Goal: Task Accomplishment & Management: Manage account settings

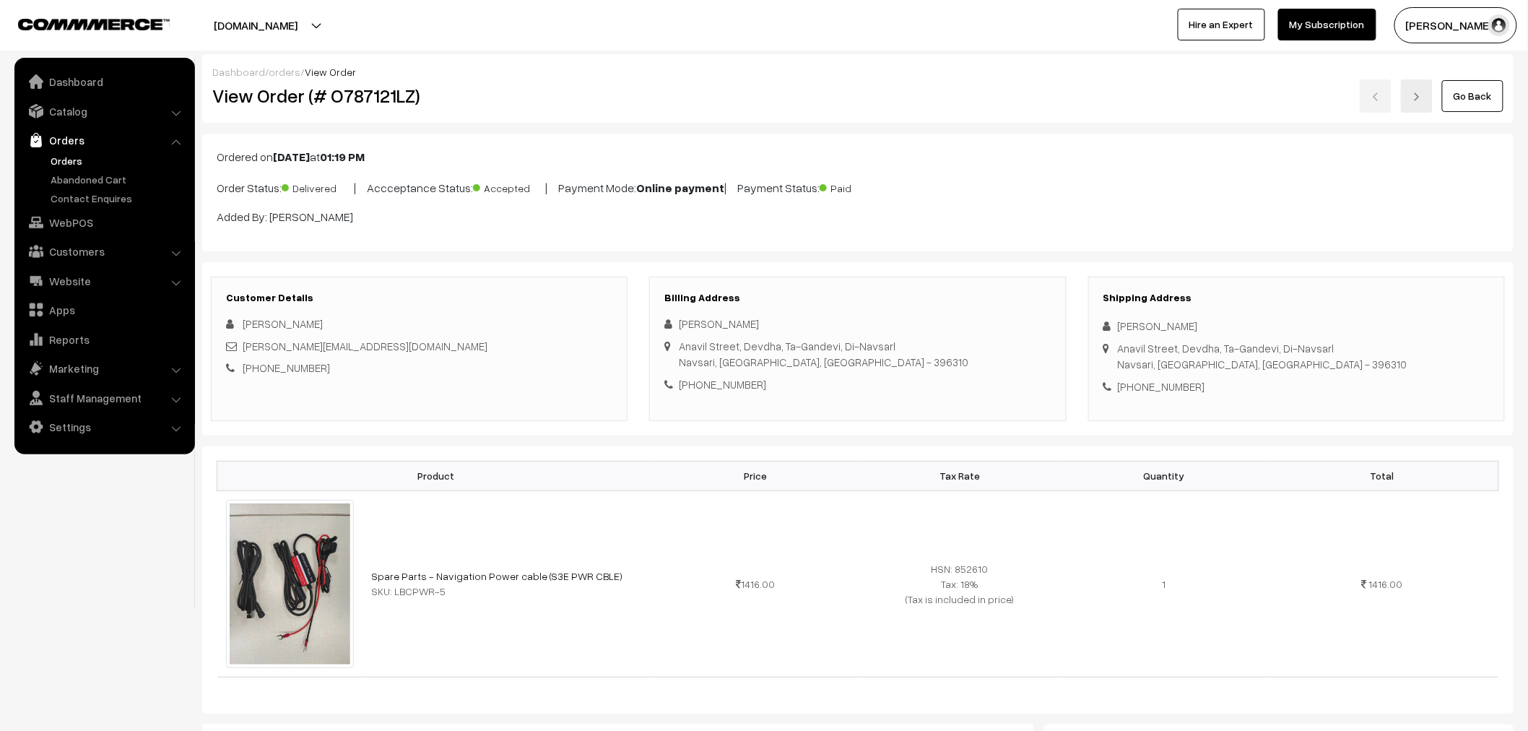
click at [46, 144] on link "Orders" at bounding box center [104, 140] width 172 height 26
click at [55, 157] on link "Orders" at bounding box center [118, 160] width 143 height 15
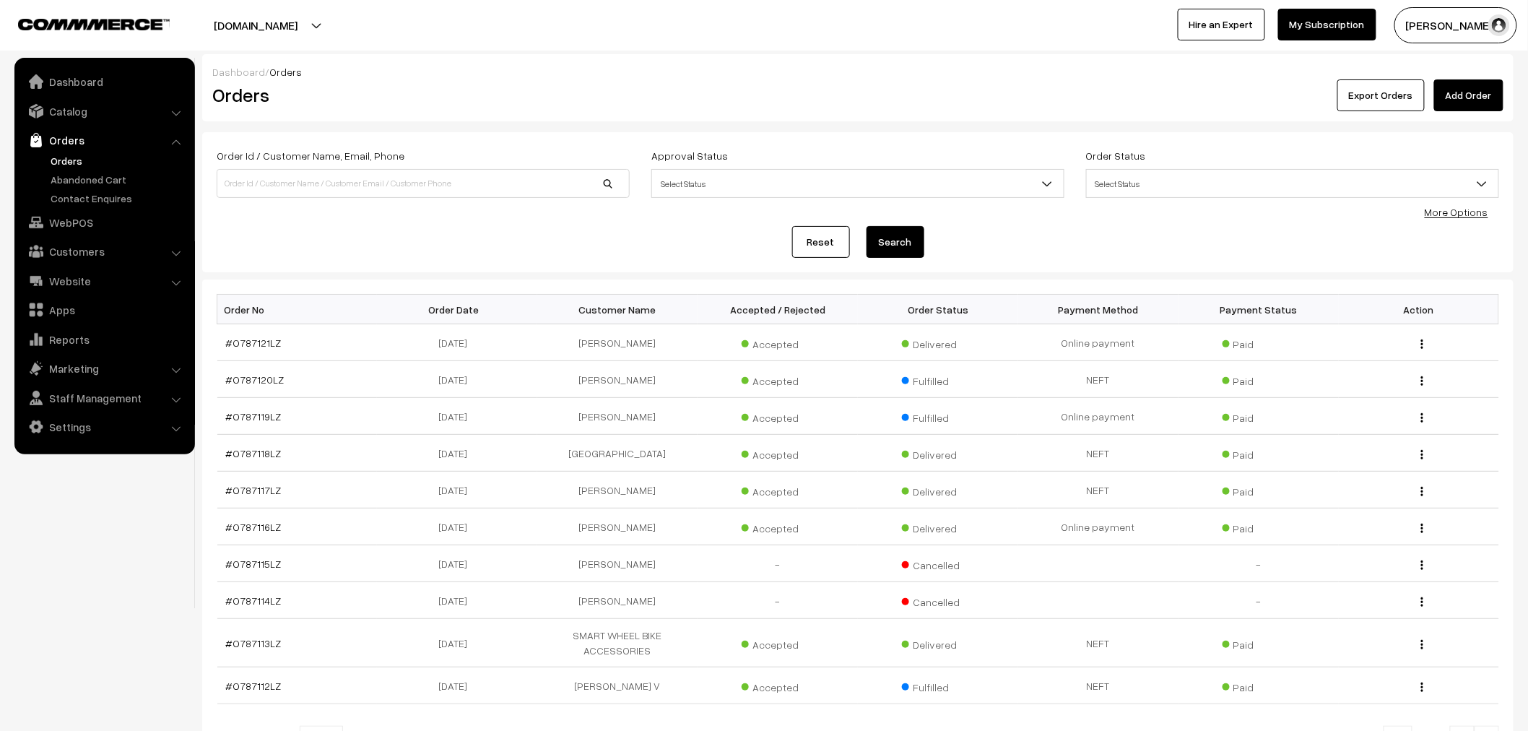
click at [1478, 83] on link "Add Order" at bounding box center [1468, 95] width 69 height 32
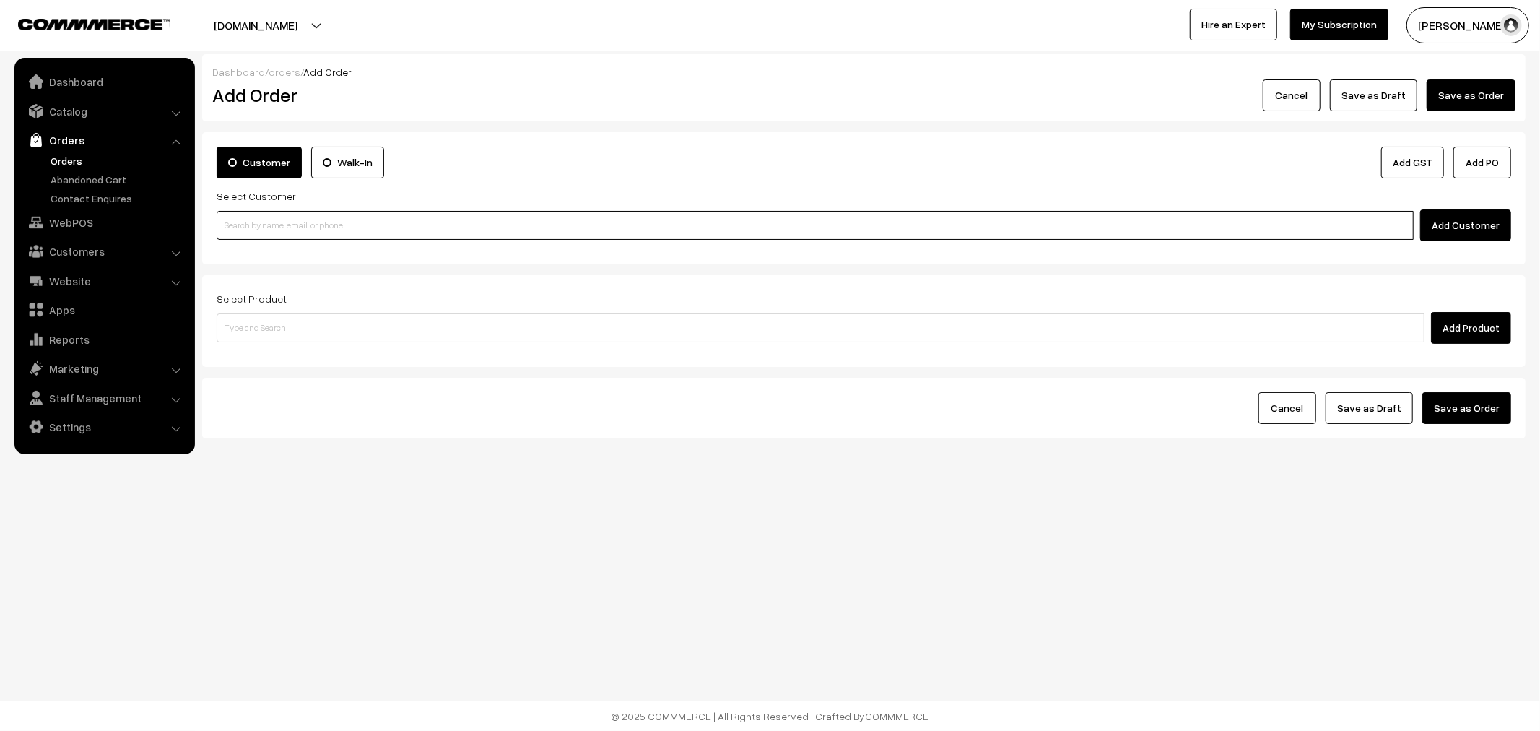
click at [376, 212] on input at bounding box center [815, 225] width 1197 height 29
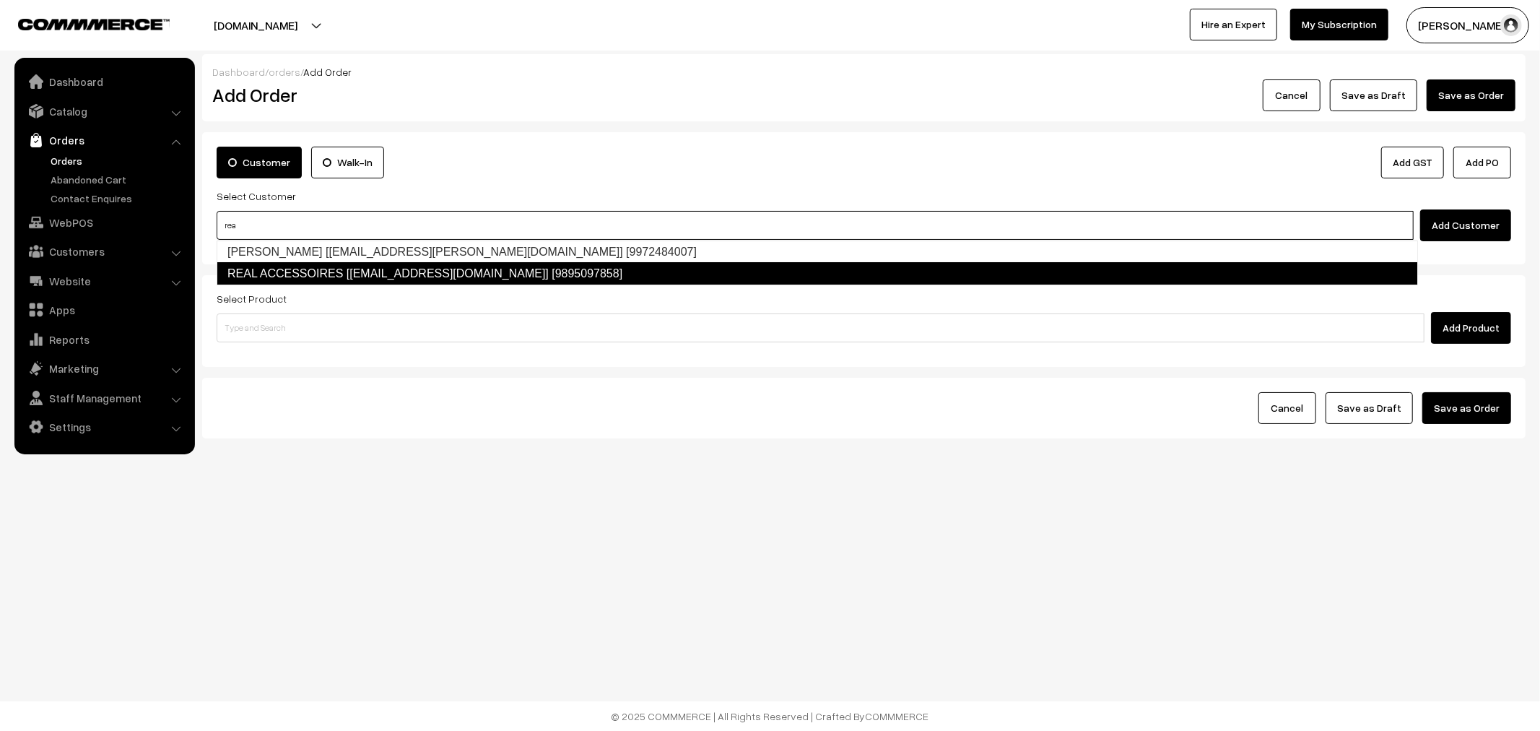
click at [298, 279] on link "REAL ACCESSOIRES [[EMAIL_ADDRESS][DOMAIN_NAME]] [9895097858]" at bounding box center [818, 273] width 1202 height 23
type input "rea"
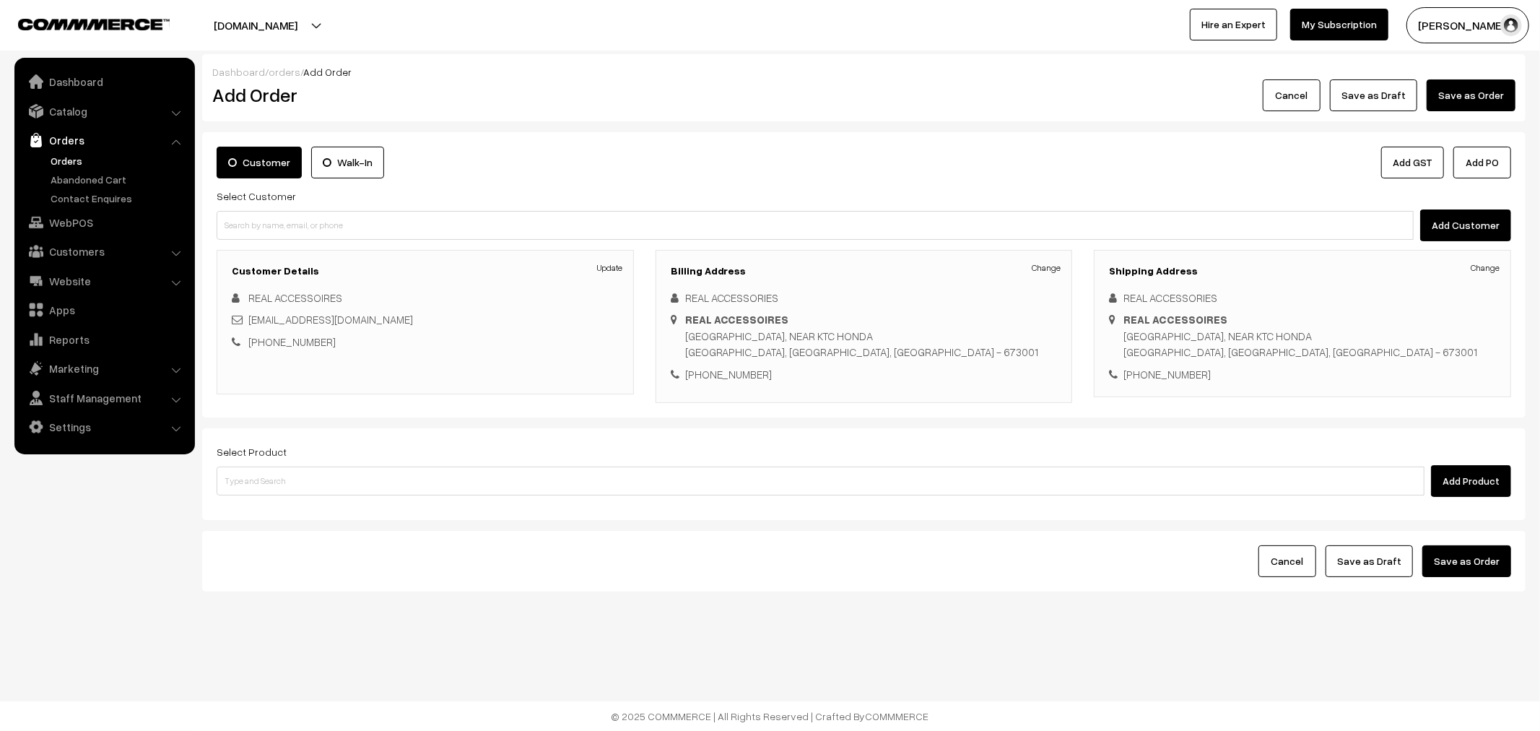
click at [1030, 261] on div "Billing Address Change REAL ACCESSORIES REAL ACCESSOIRES YMCA ROAD, NEAR KTC HO…" at bounding box center [864, 326] width 417 height 153
click at [1038, 269] on link "Change" at bounding box center [1046, 267] width 29 height 13
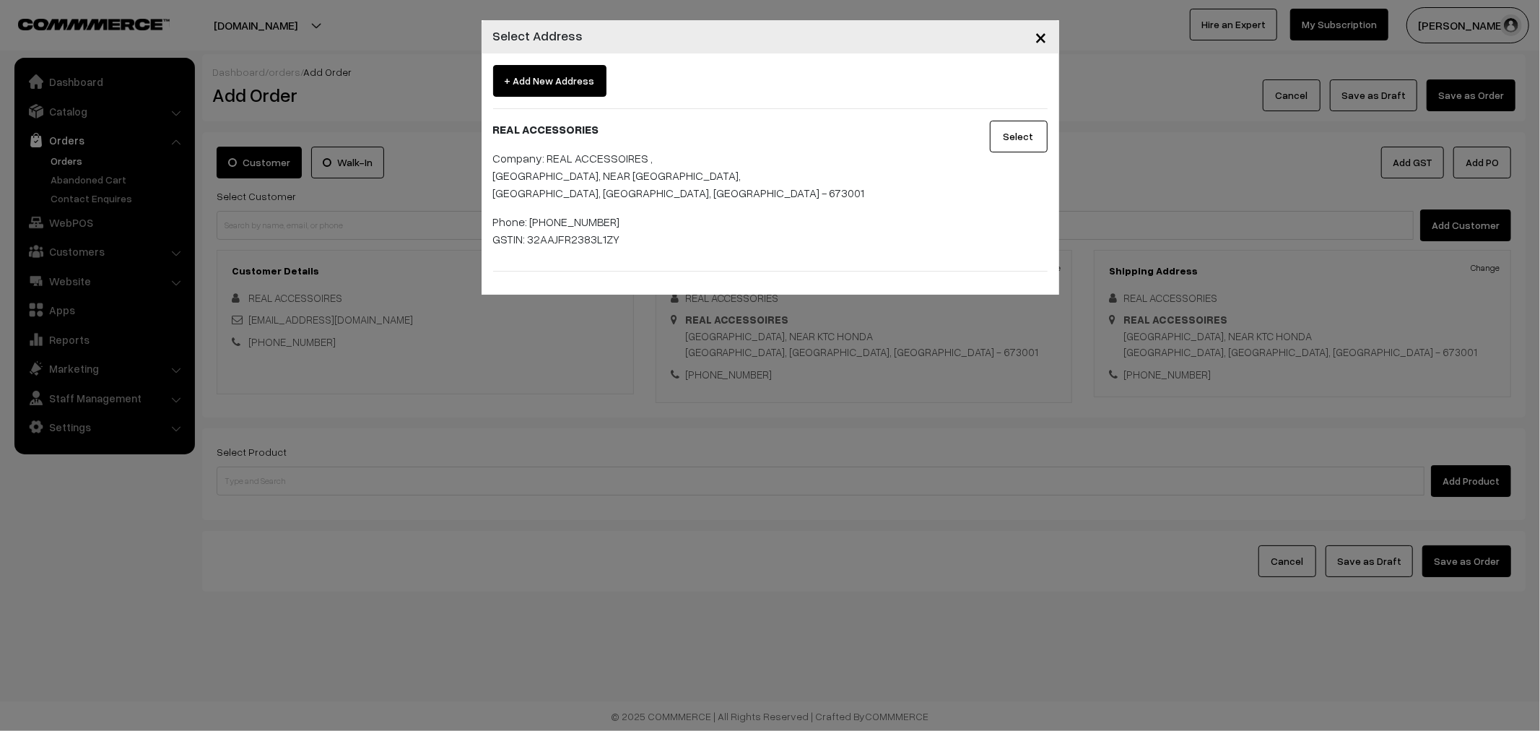
click at [1004, 148] on button "Select" at bounding box center [1019, 137] width 58 height 32
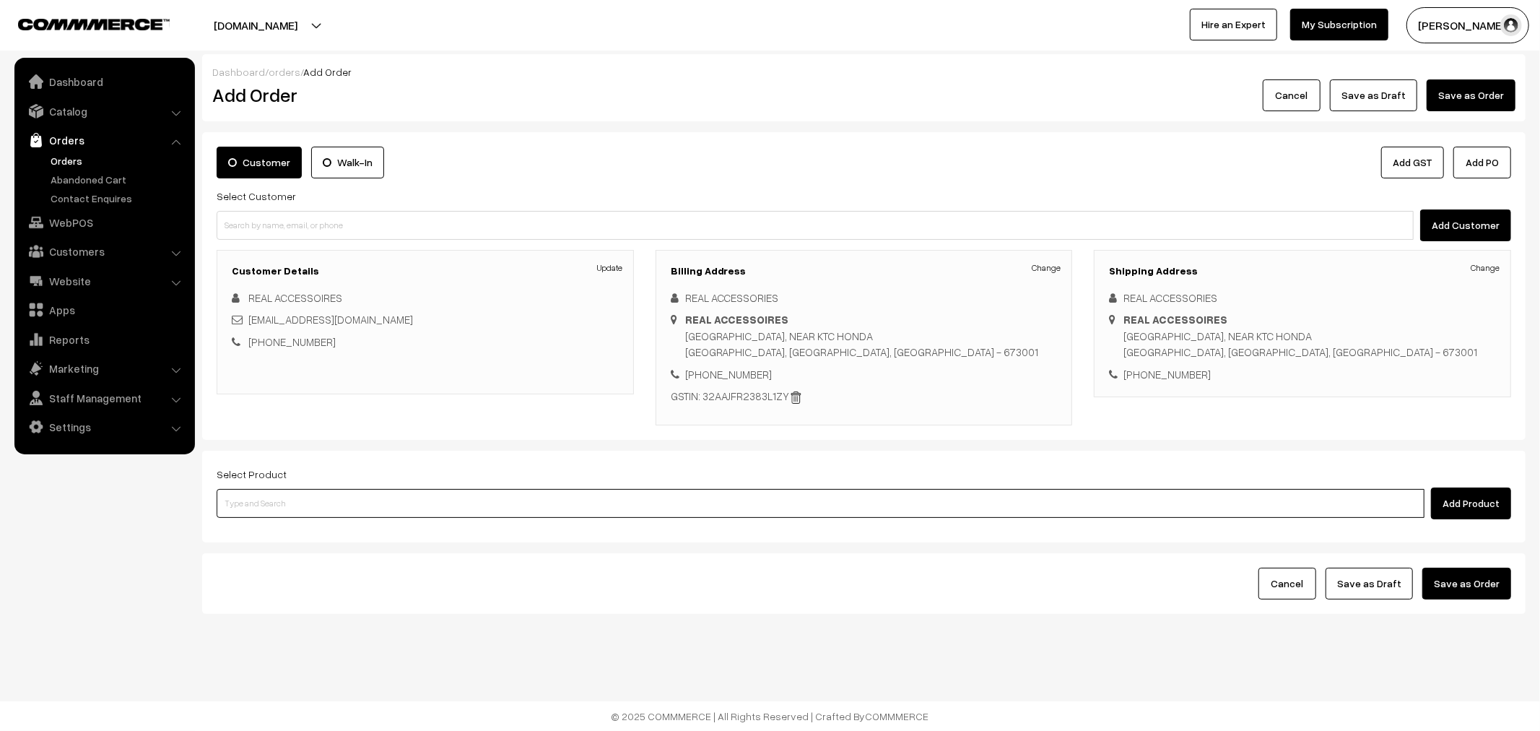
drag, startPoint x: 357, startPoint y: 494, endPoint x: 352, endPoint y: 511, distance: 17.2
click at [357, 495] on input at bounding box center [821, 503] width 1208 height 29
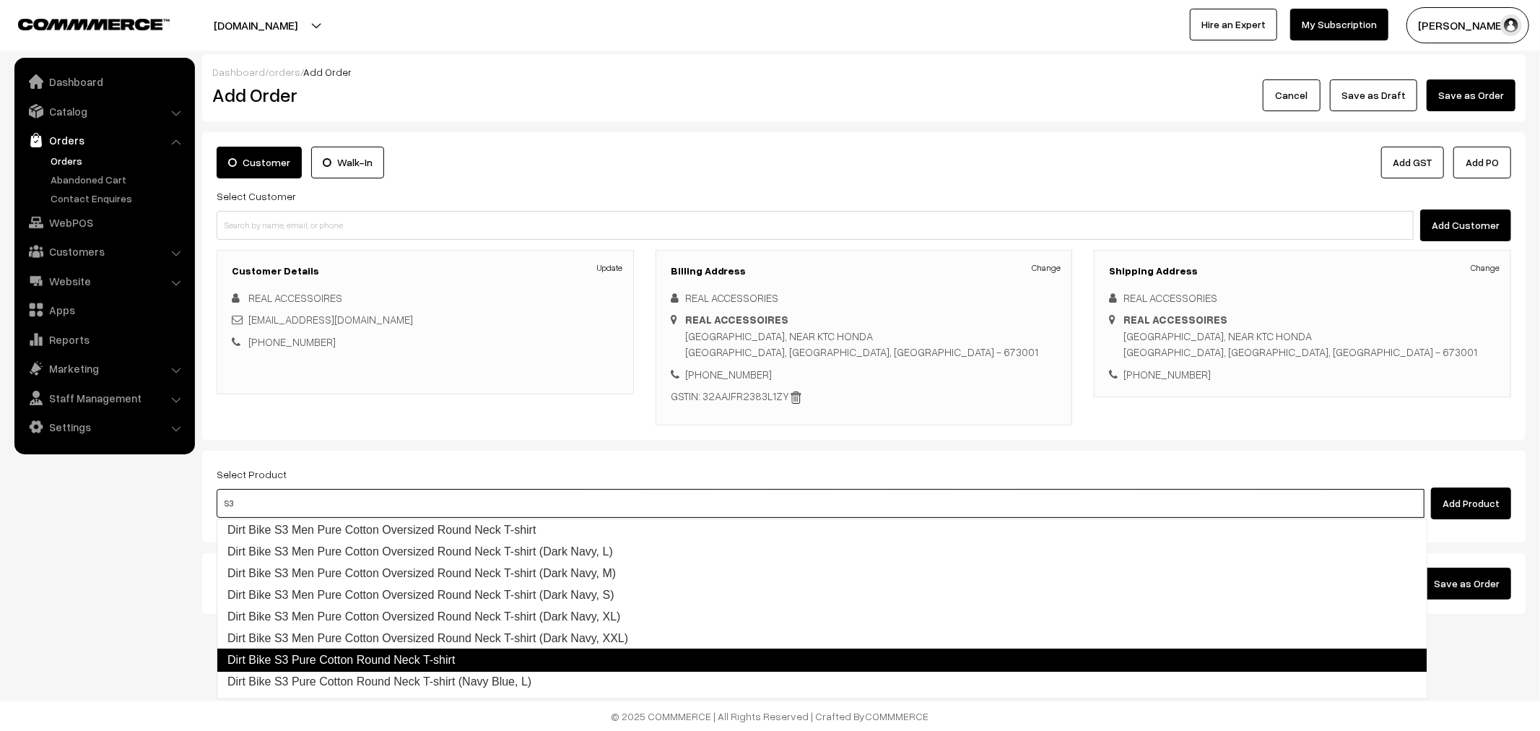
type input "S"
type input "M3 Eli"
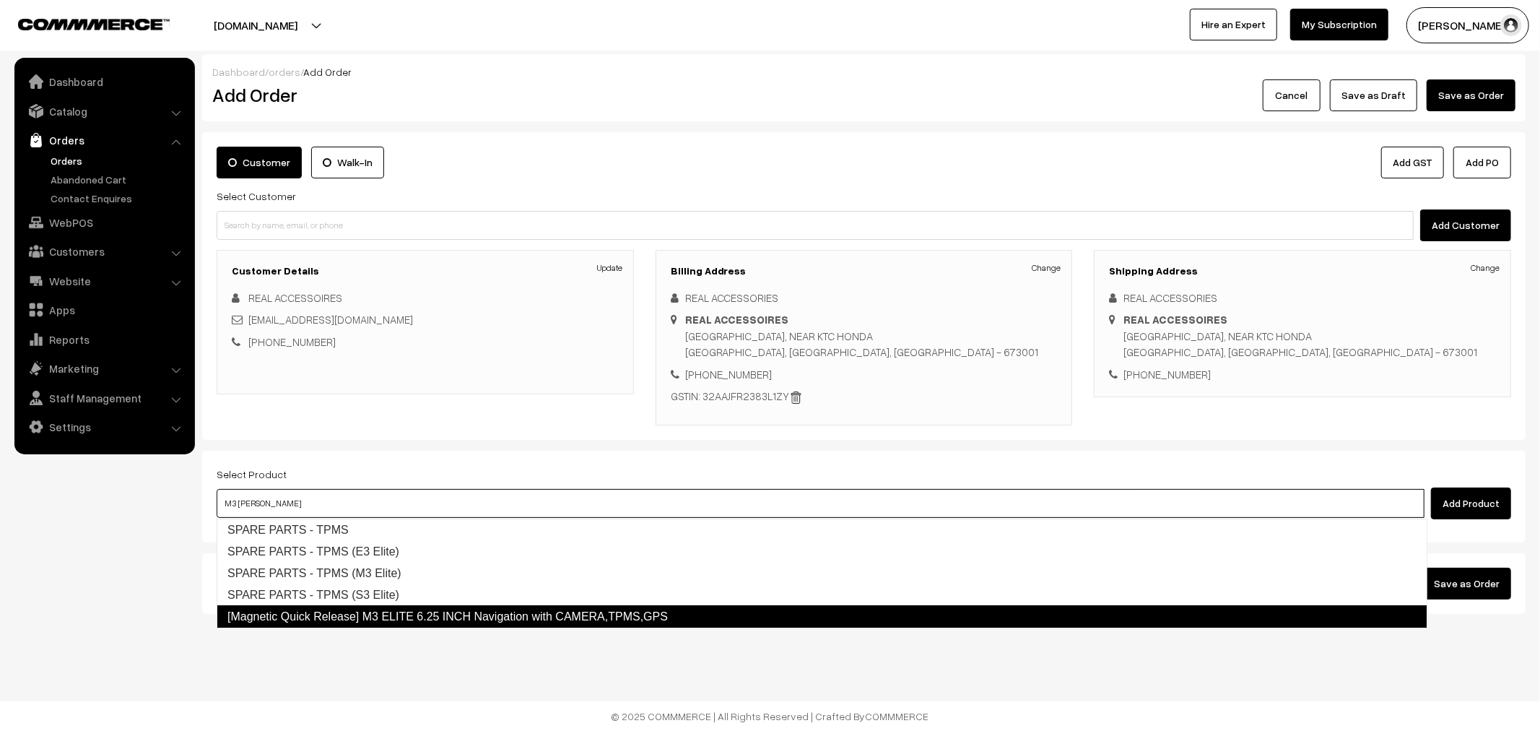
click at [304, 610] on link "[Magnetic Quick Release] M3 ELITE 6.25 INCH Navigation with CAMERA,TPMS,GPS" at bounding box center [822, 616] width 1211 height 23
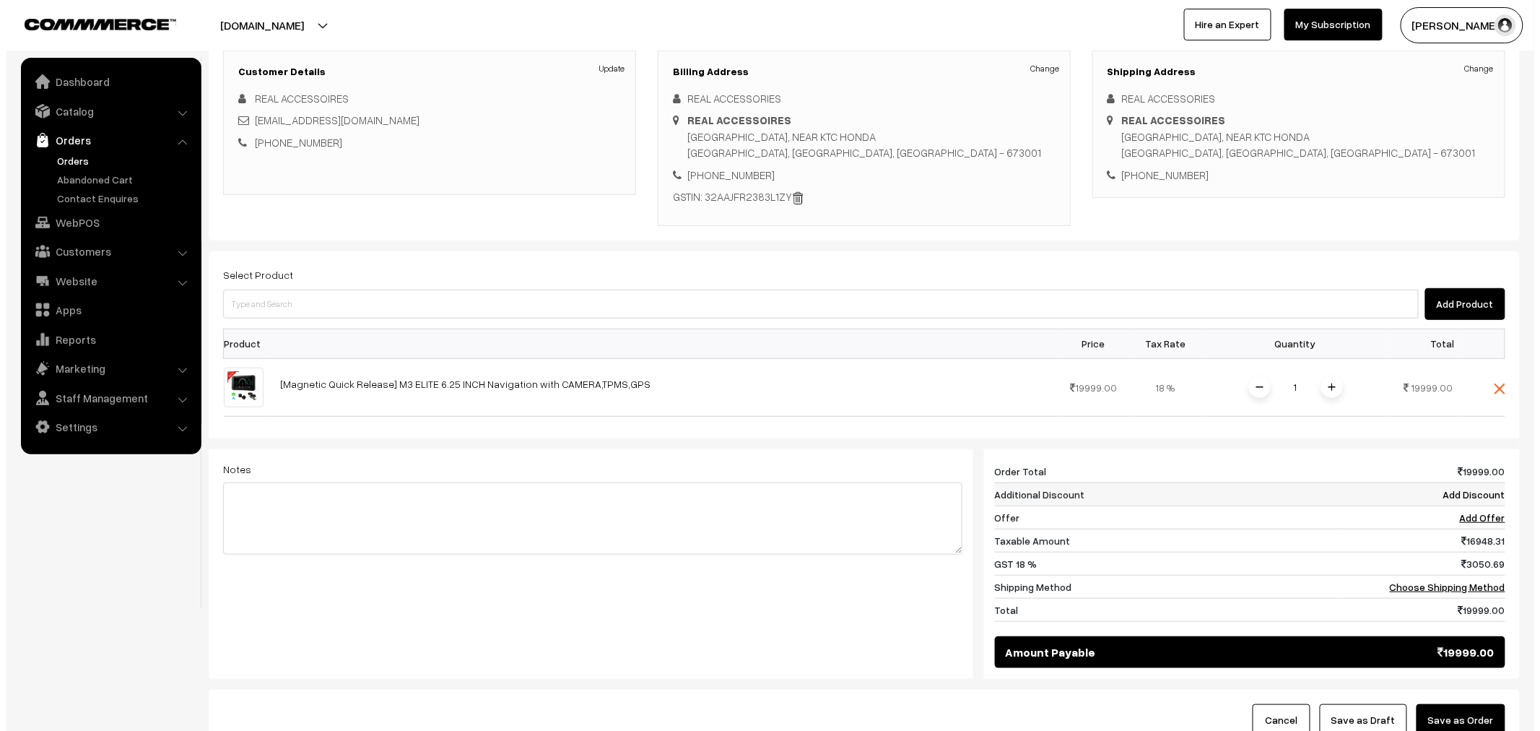
scroll to position [240, 0]
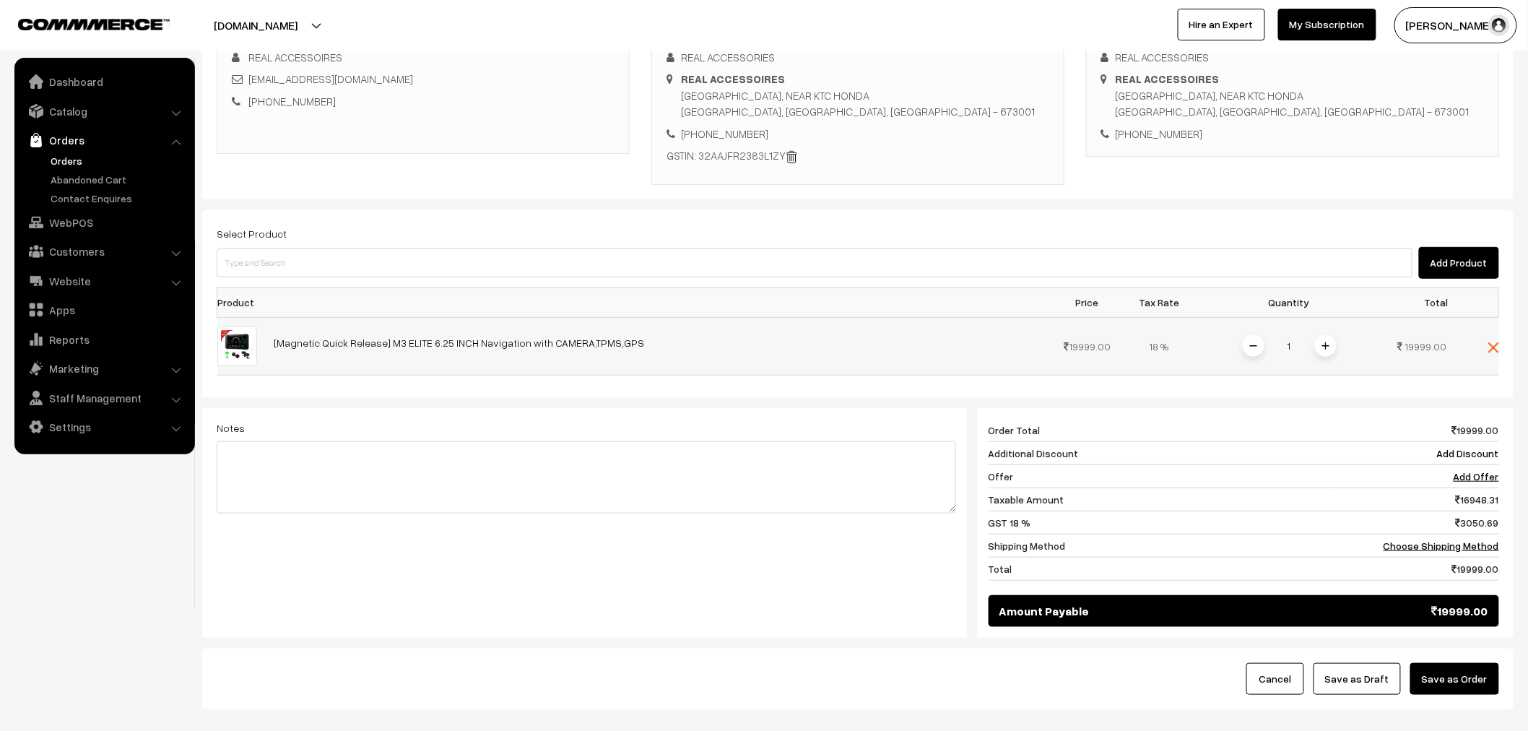
click at [1319, 342] on span at bounding box center [1326, 346] width 22 height 22
click at [1467, 549] on link "Choose Shipping Method" at bounding box center [1442, 545] width 116 height 12
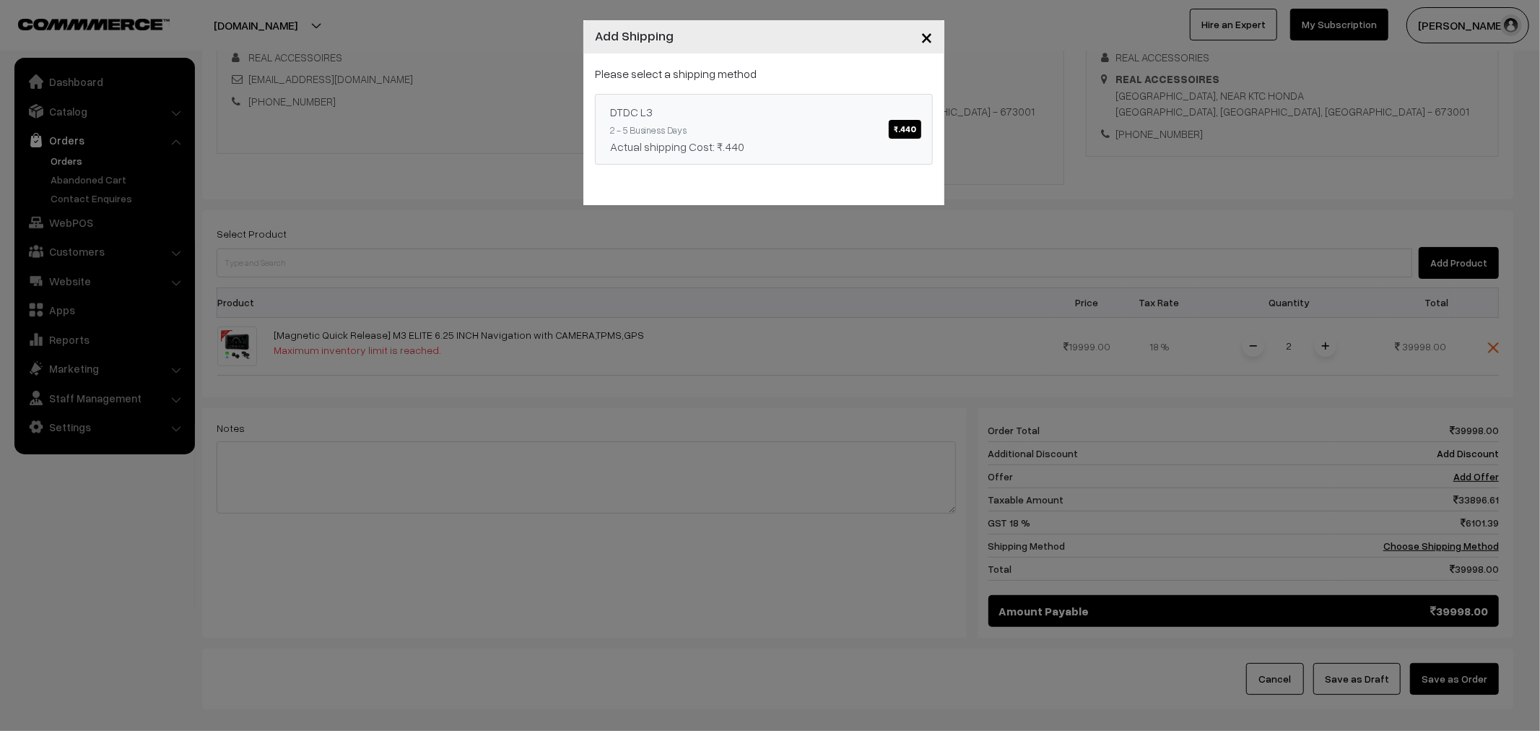
click at [901, 134] on span "₹.440" at bounding box center [905, 129] width 32 height 19
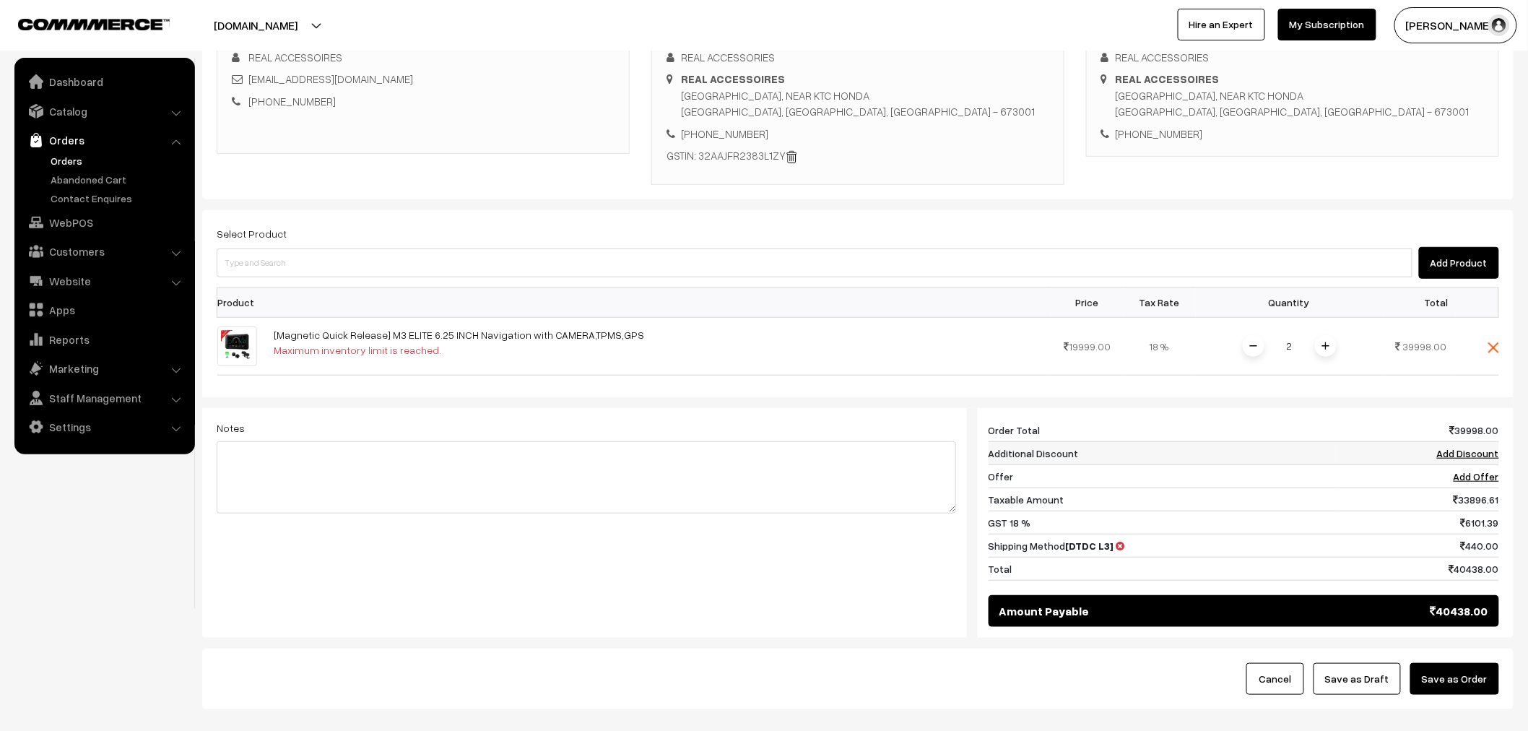
click at [1475, 456] on link "Add Discount" at bounding box center [1468, 453] width 62 height 12
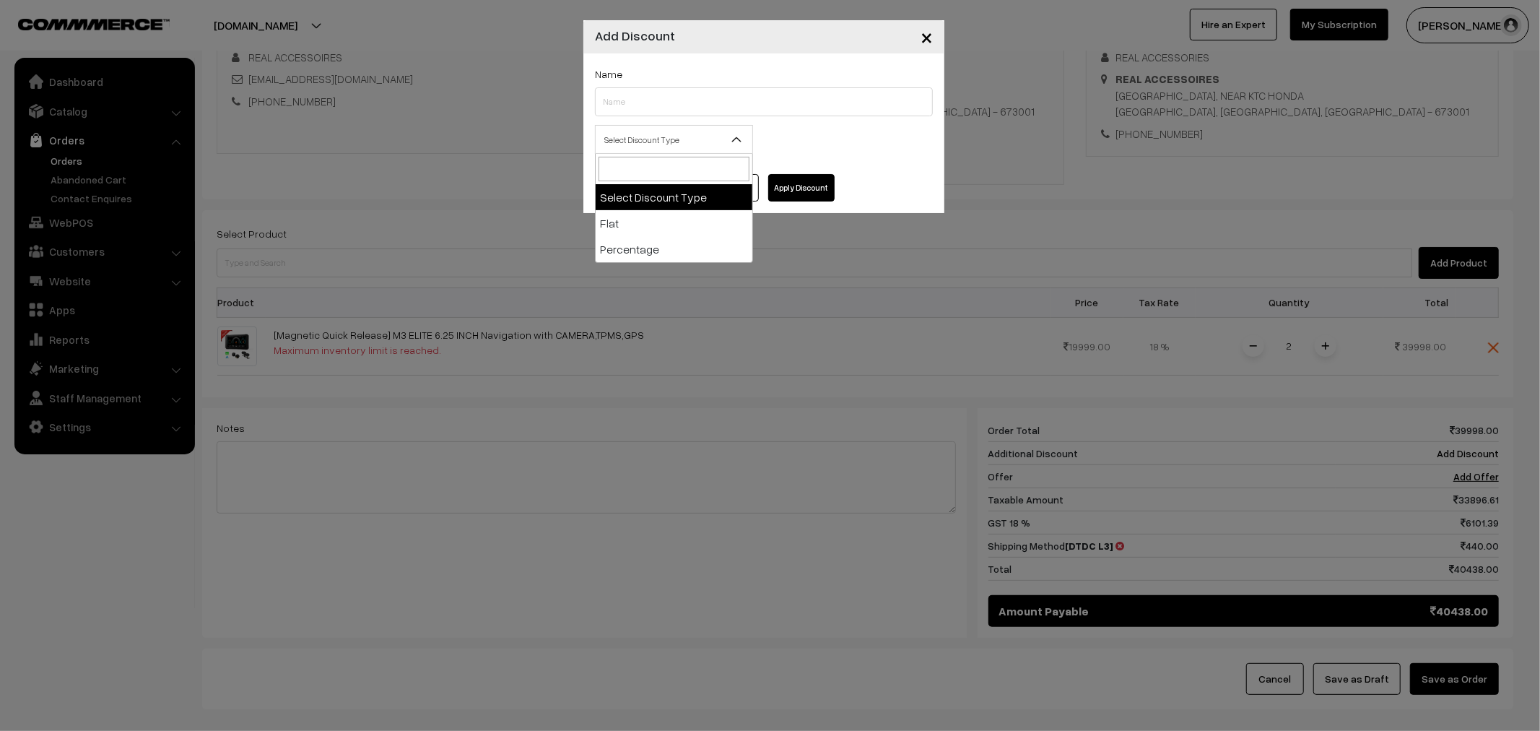
drag, startPoint x: 690, startPoint y: 142, endPoint x: 684, endPoint y: 160, distance: 19.0
click at [690, 142] on span "Select Discount Type" at bounding box center [674, 139] width 157 height 25
select select "flat"
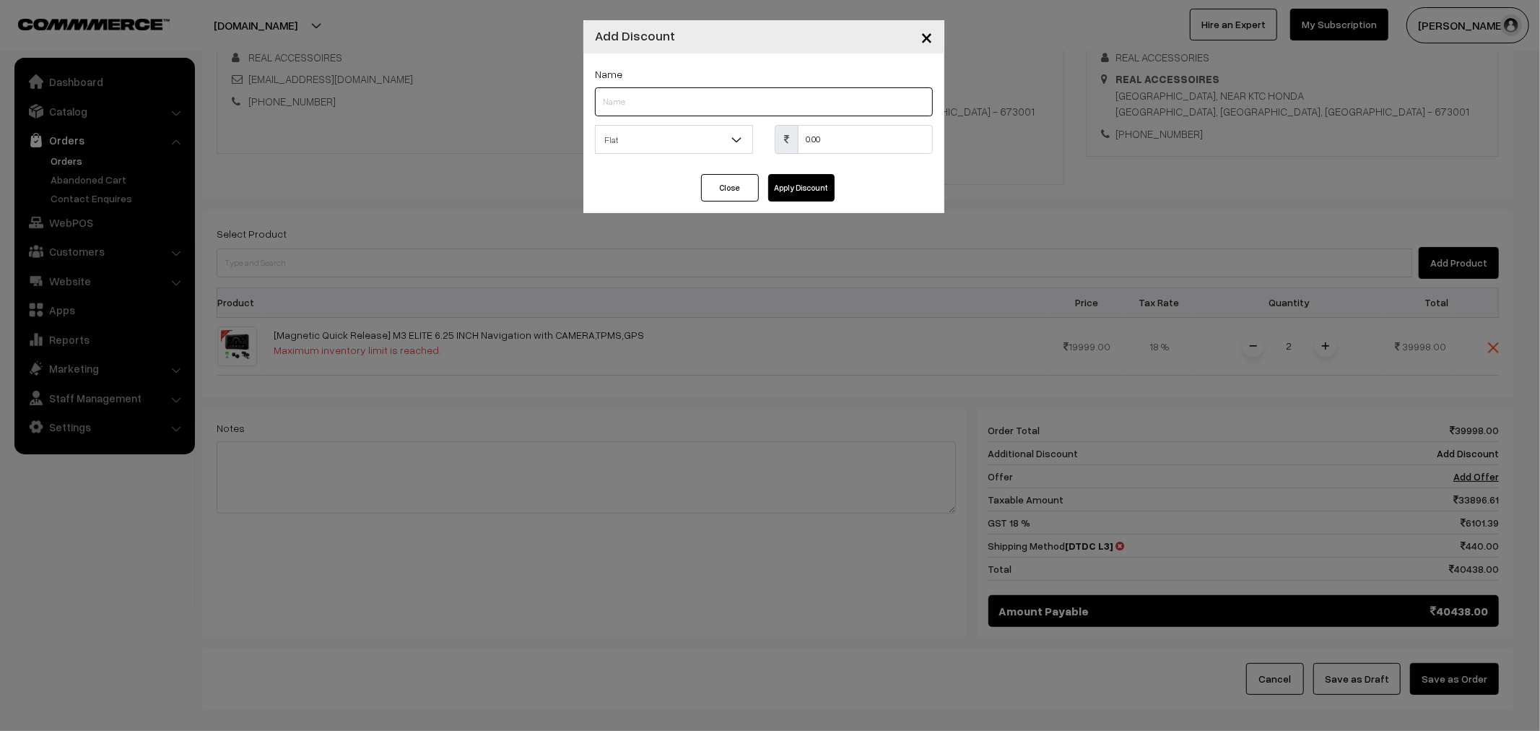
click at [674, 90] on input "text" at bounding box center [764, 101] width 338 height 29
type input "B2B"
drag, startPoint x: 865, startPoint y: 141, endPoint x: 777, endPoint y: 170, distance: 92.7
click at [777, 170] on div "Name B2B Select Discount Type Flat Percentage Flat 0.00 % 0.00" at bounding box center [763, 113] width 361 height 121
drag, startPoint x: 841, startPoint y: 149, endPoint x: 731, endPoint y: 137, distance: 110.4
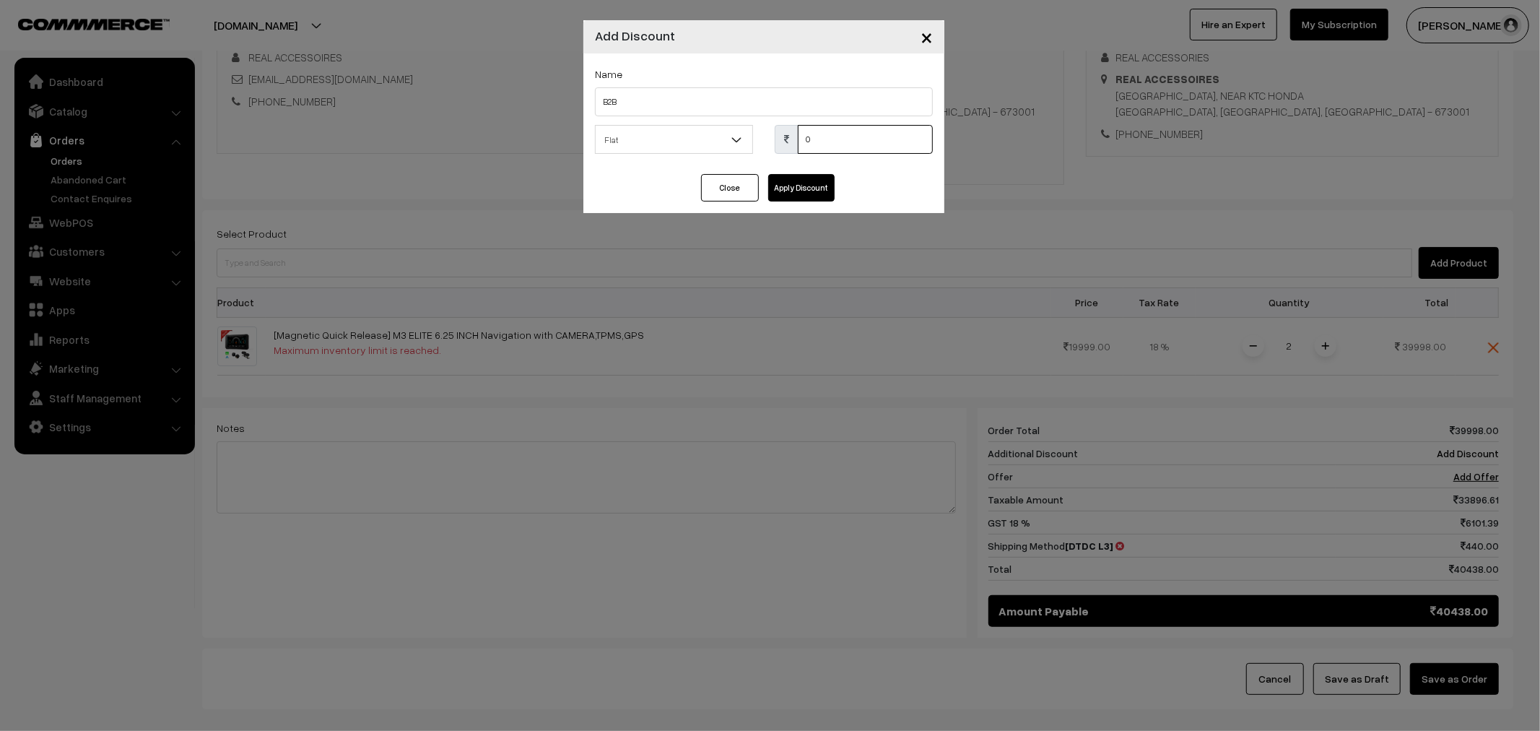
click at [731, 137] on div "Select Discount Type Flat Percentage Flat 0 % 0.00" at bounding box center [764, 144] width 360 height 38
type input "7998"
click at [821, 208] on div "Close Apply Discount" at bounding box center [763, 193] width 361 height 39
click at [828, 188] on button "Apply Discount" at bounding box center [801, 187] width 66 height 27
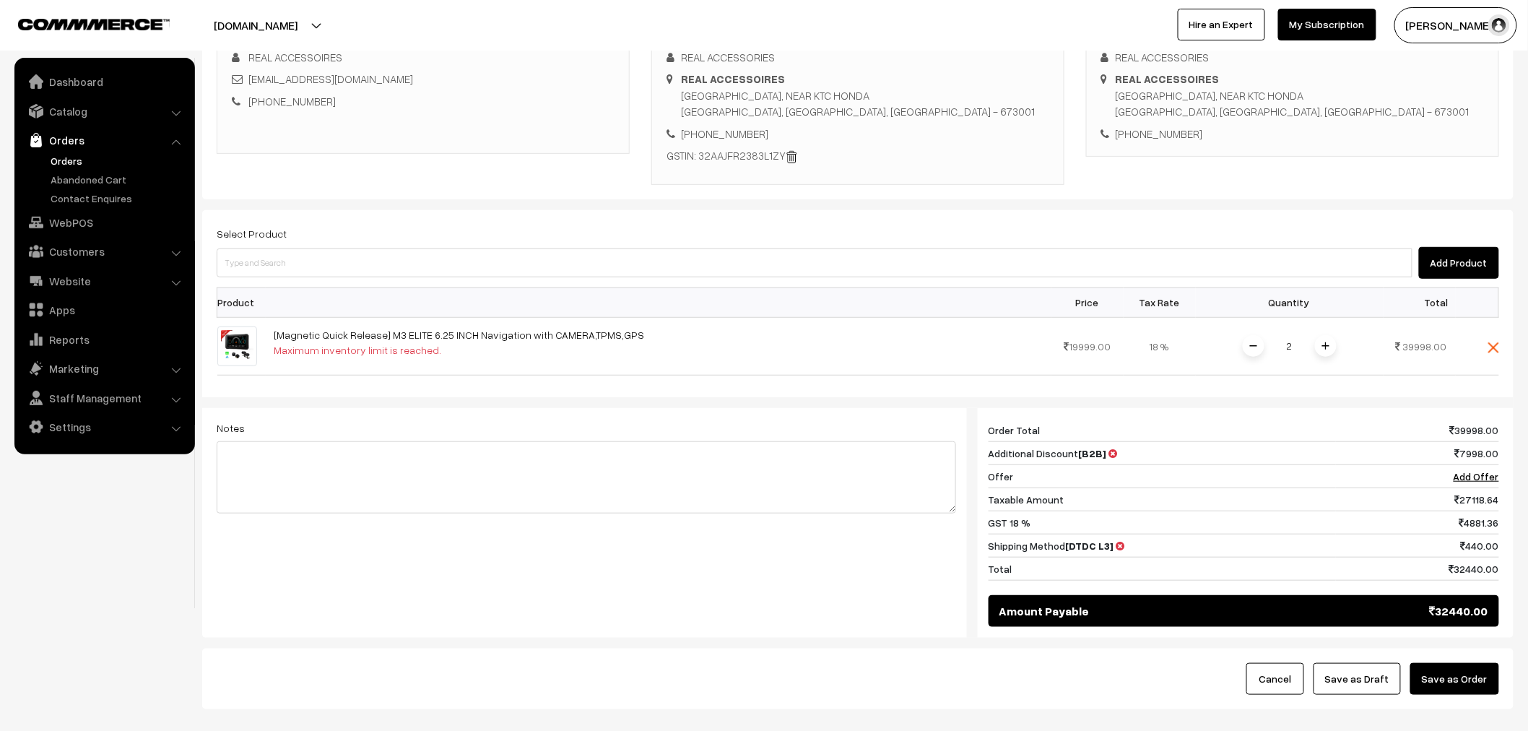
click at [1462, 680] on button "Save as Order" at bounding box center [1454, 679] width 89 height 32
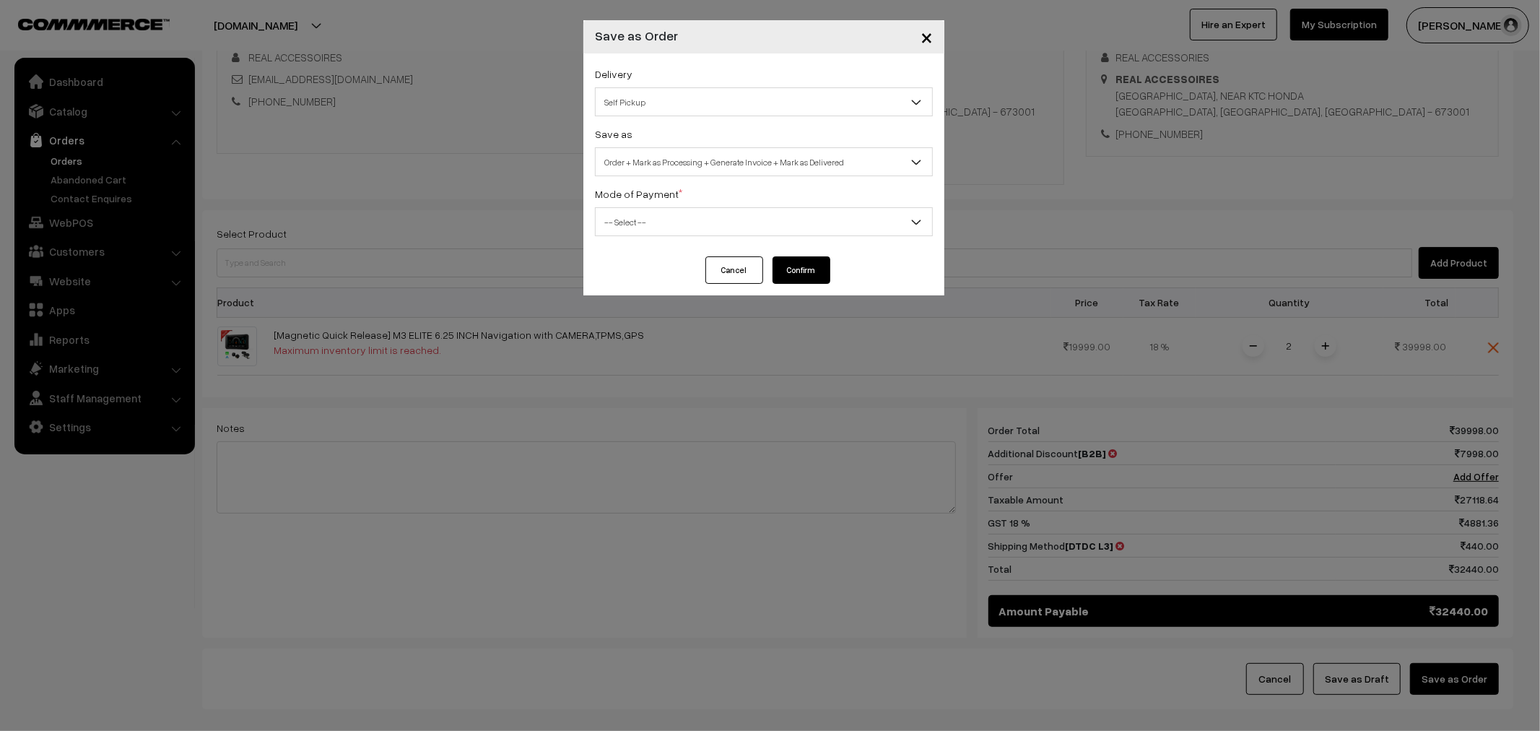
click at [763, 114] on span "Self Pickup" at bounding box center [764, 102] width 337 height 25
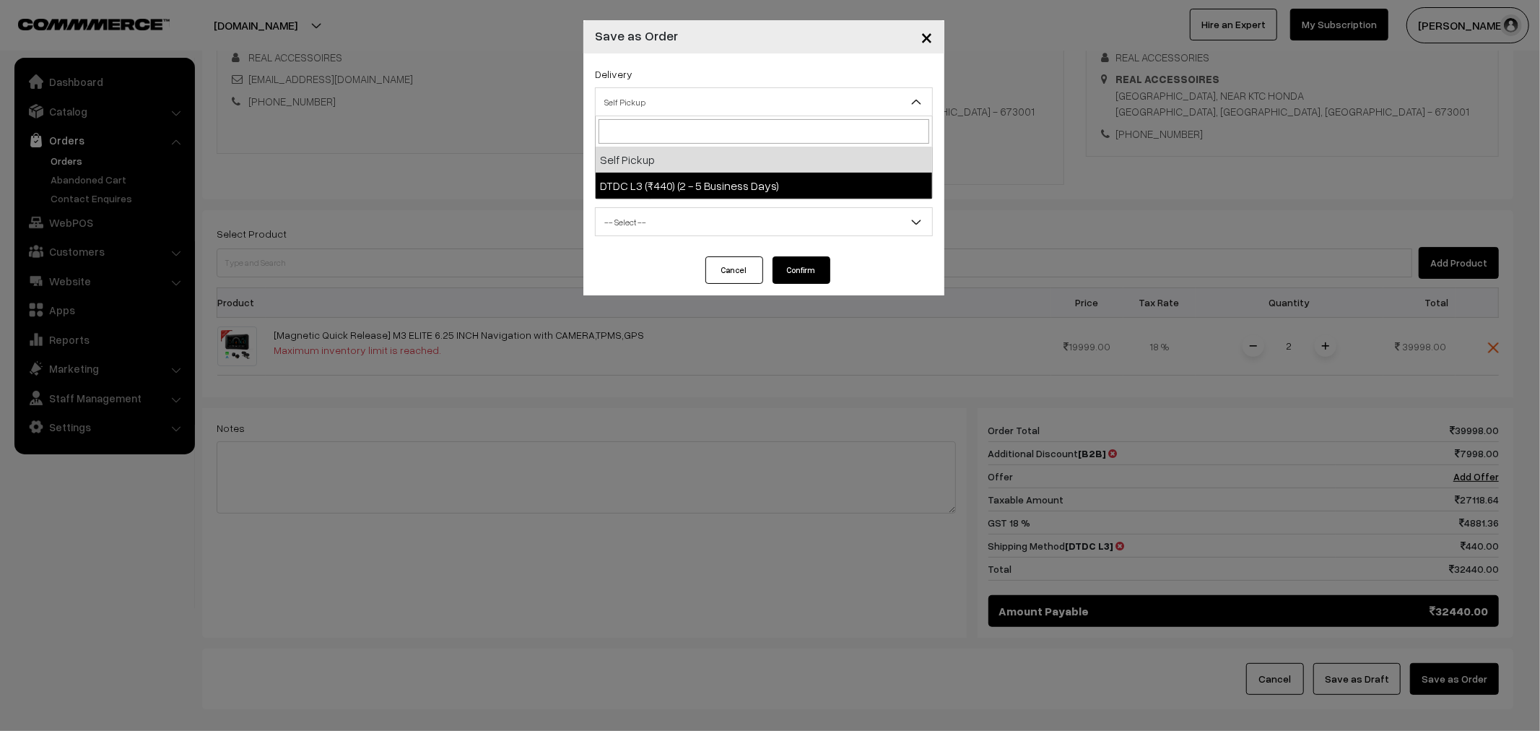
select select "DL2"
select select "3"
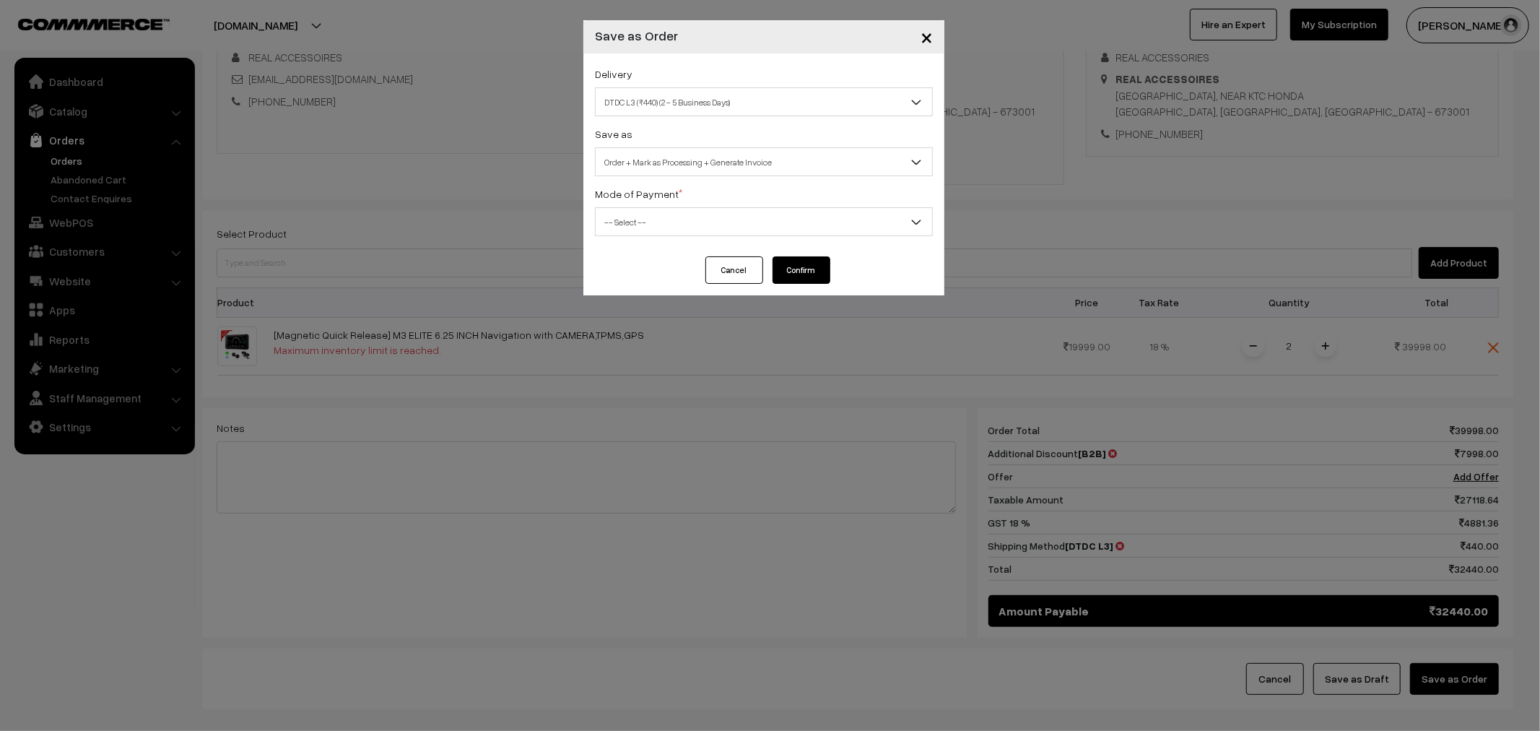
click at [732, 157] on span "Order + Mark as Processing + Generate Invoice" at bounding box center [764, 161] width 337 height 25
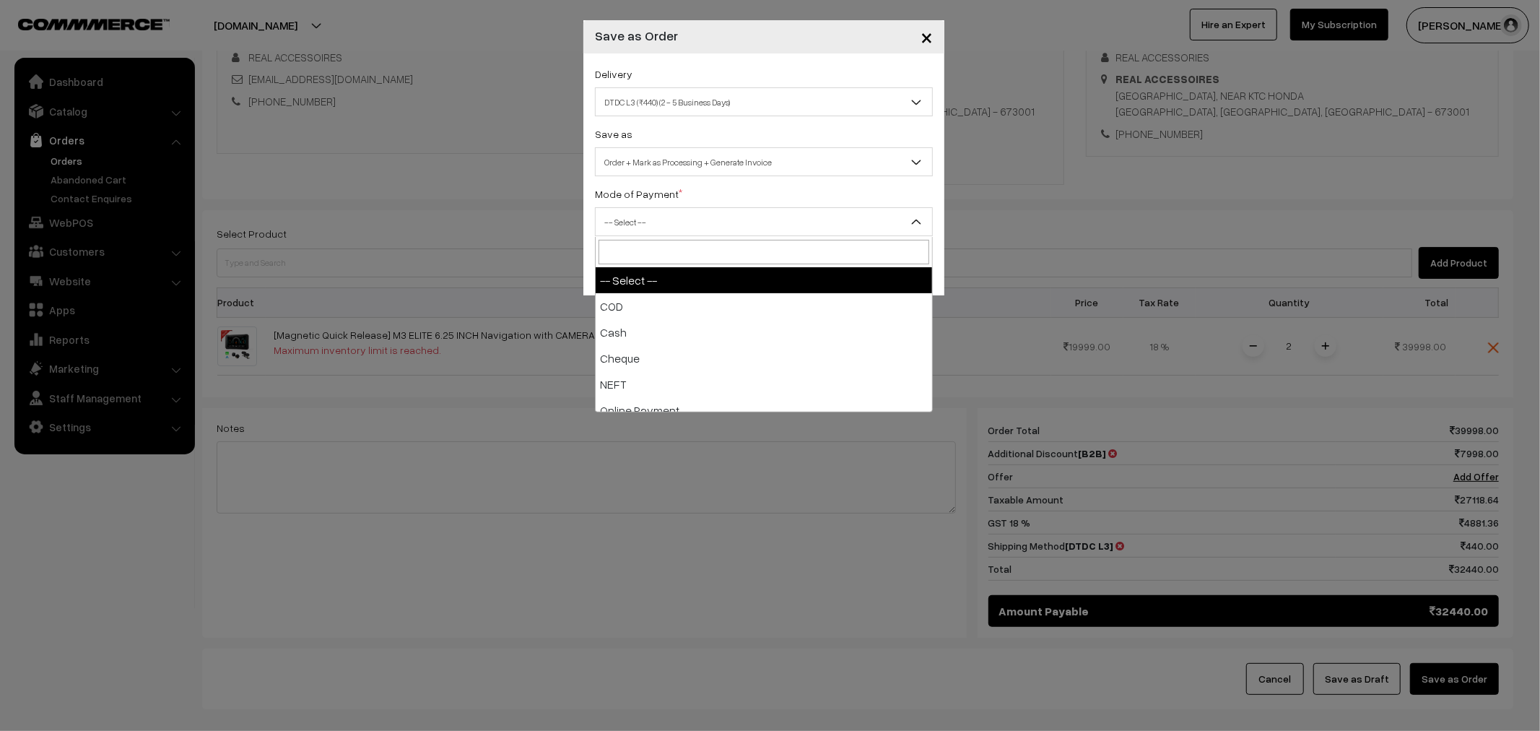
click at [689, 226] on span "-- Select --" at bounding box center [764, 221] width 337 height 25
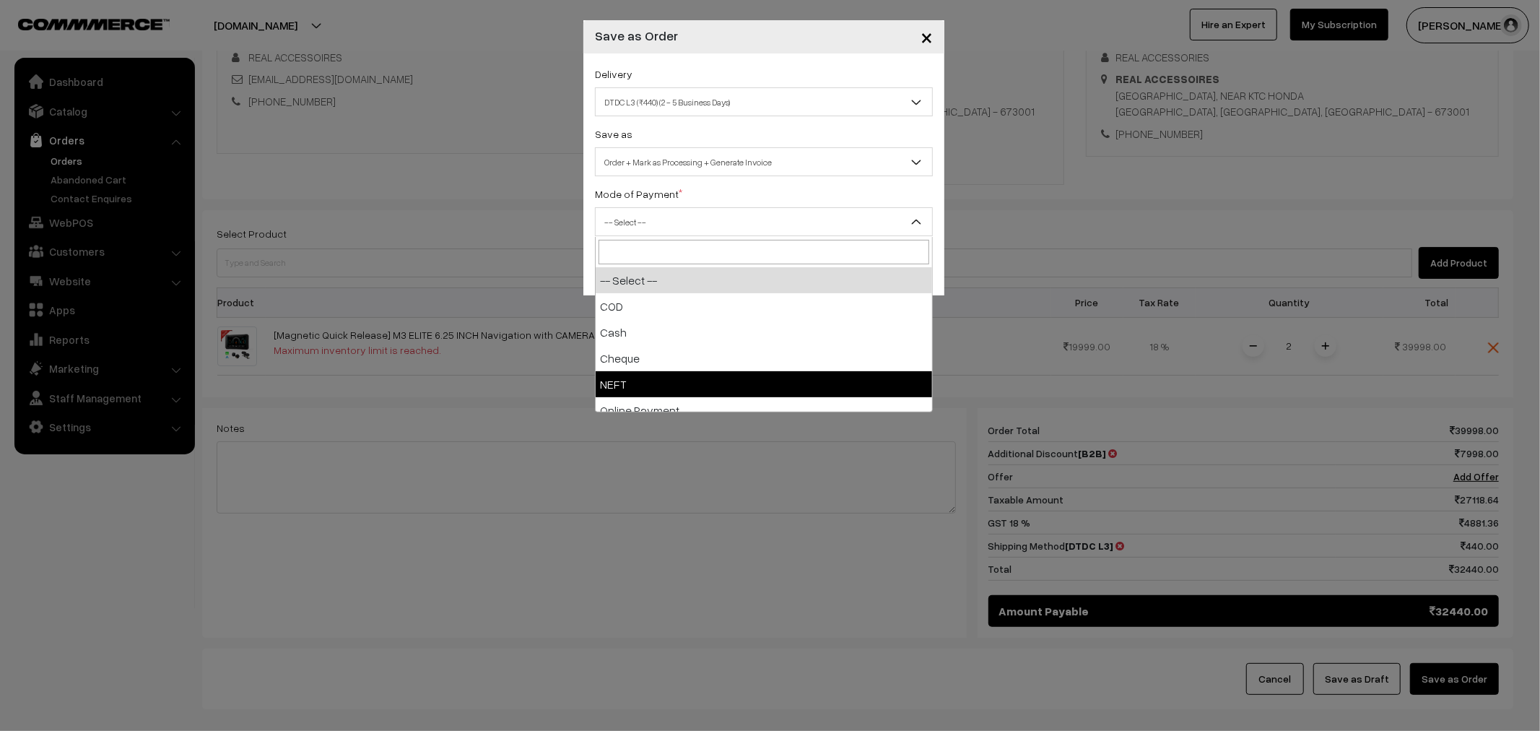
drag, startPoint x: 656, startPoint y: 385, endPoint x: 653, endPoint y: 372, distance: 13.3
select select "4"
checkbox input "true"
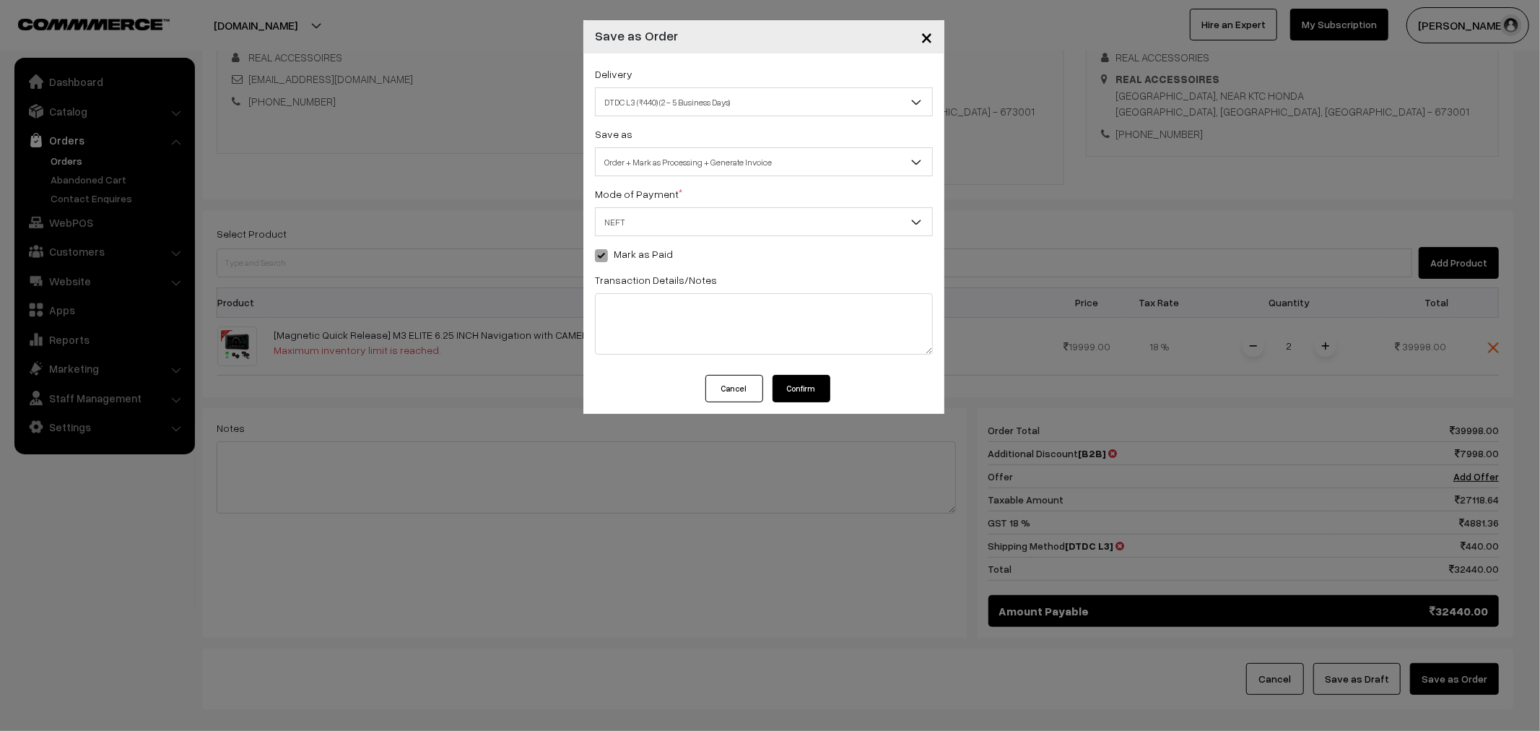
click at [799, 388] on button "Confirm" at bounding box center [802, 388] width 58 height 27
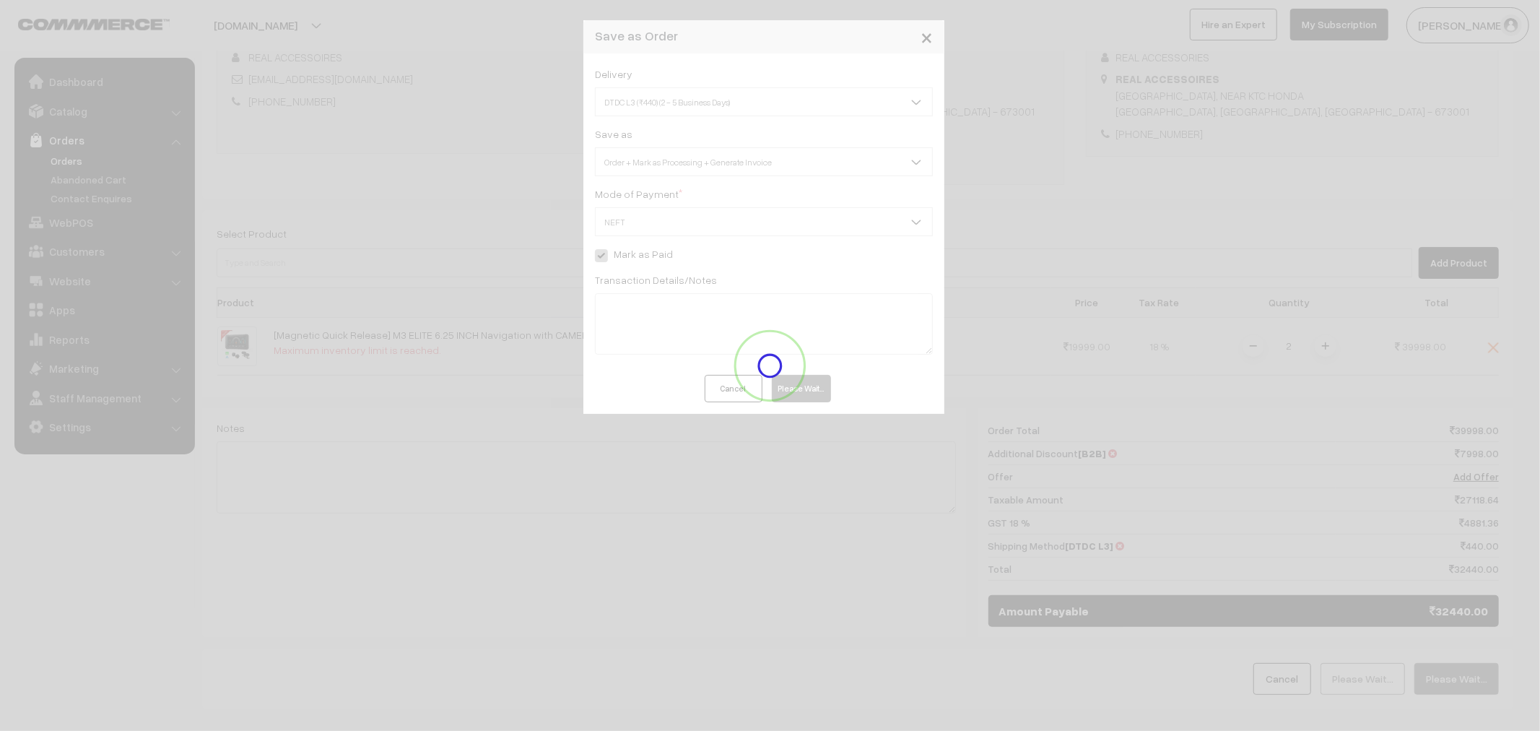
scroll to position [0, 0]
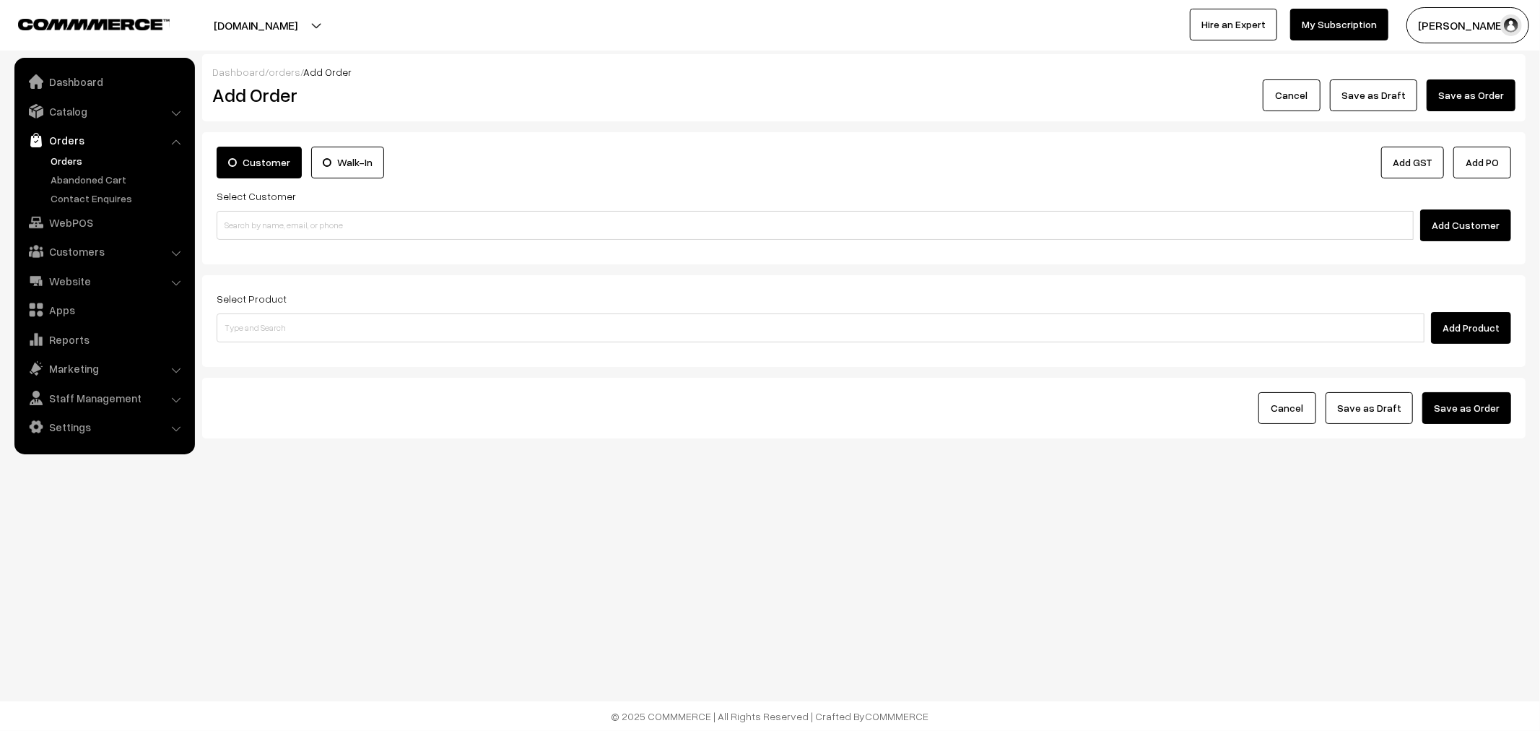
click at [77, 160] on link "Orders" at bounding box center [118, 160] width 143 height 15
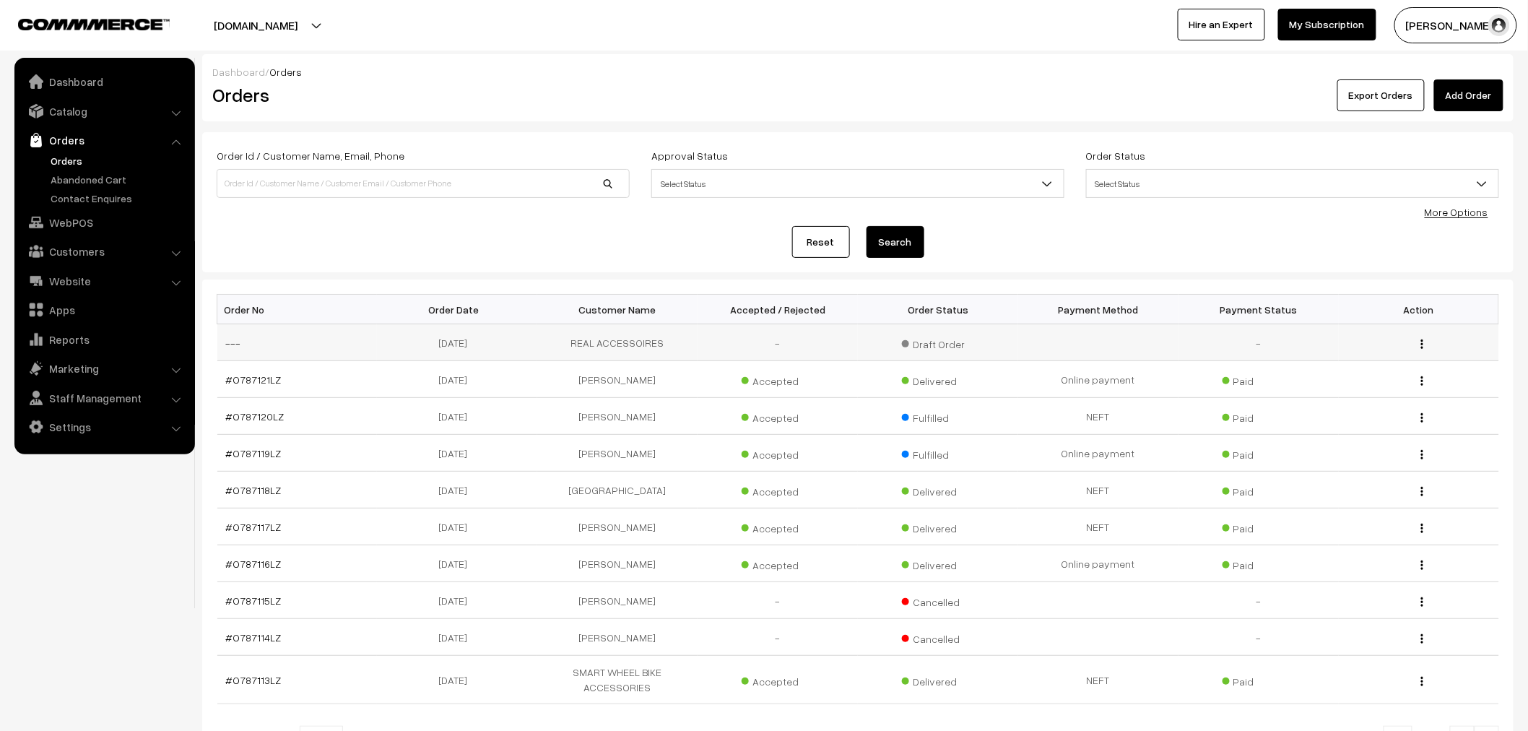
click at [617, 342] on td "REAL ACCESSOIRES" at bounding box center [617, 342] width 160 height 37
click at [1421, 347] on img "button" at bounding box center [1422, 343] width 2 height 9
click at [1350, 399] on link "Edit" at bounding box center [1357, 397] width 123 height 32
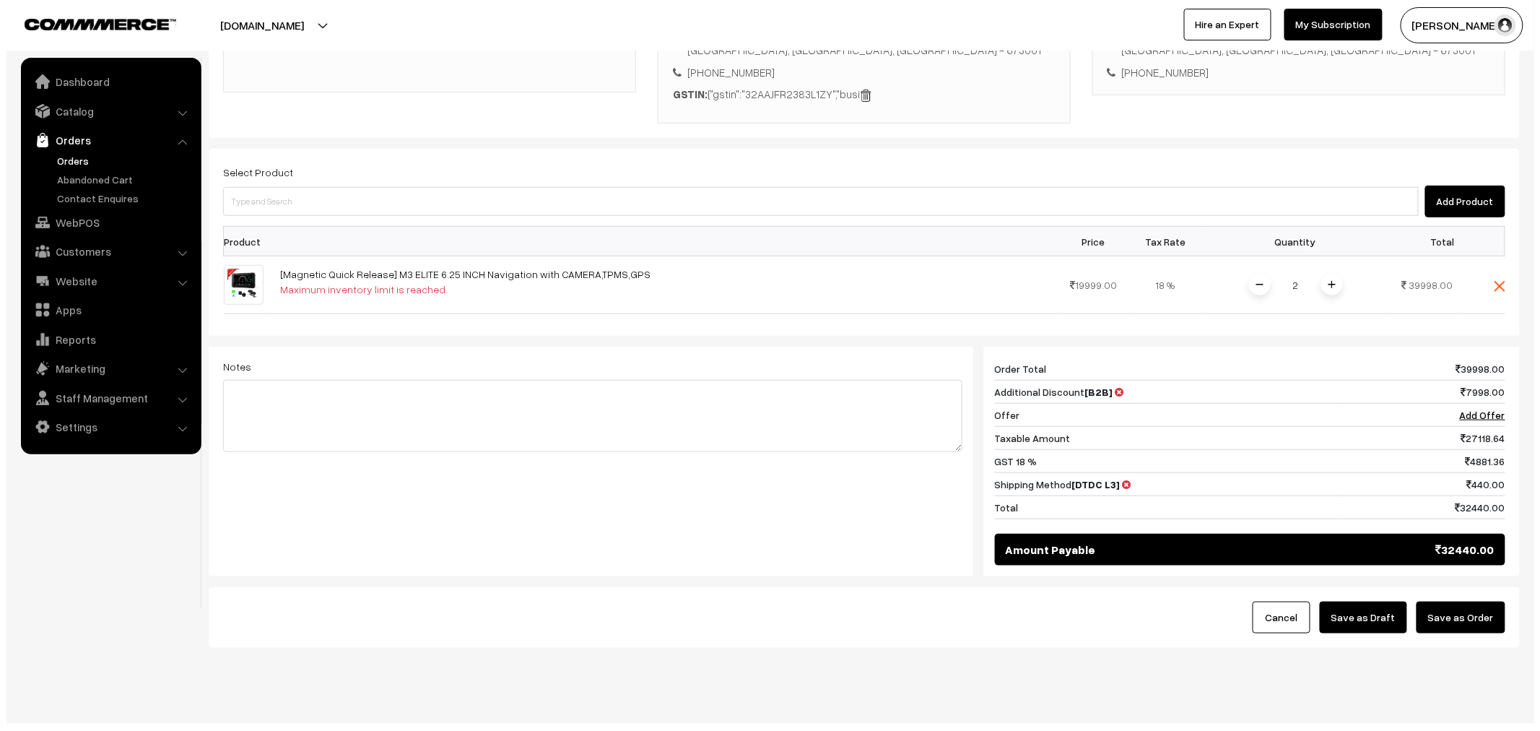
scroll to position [329, 0]
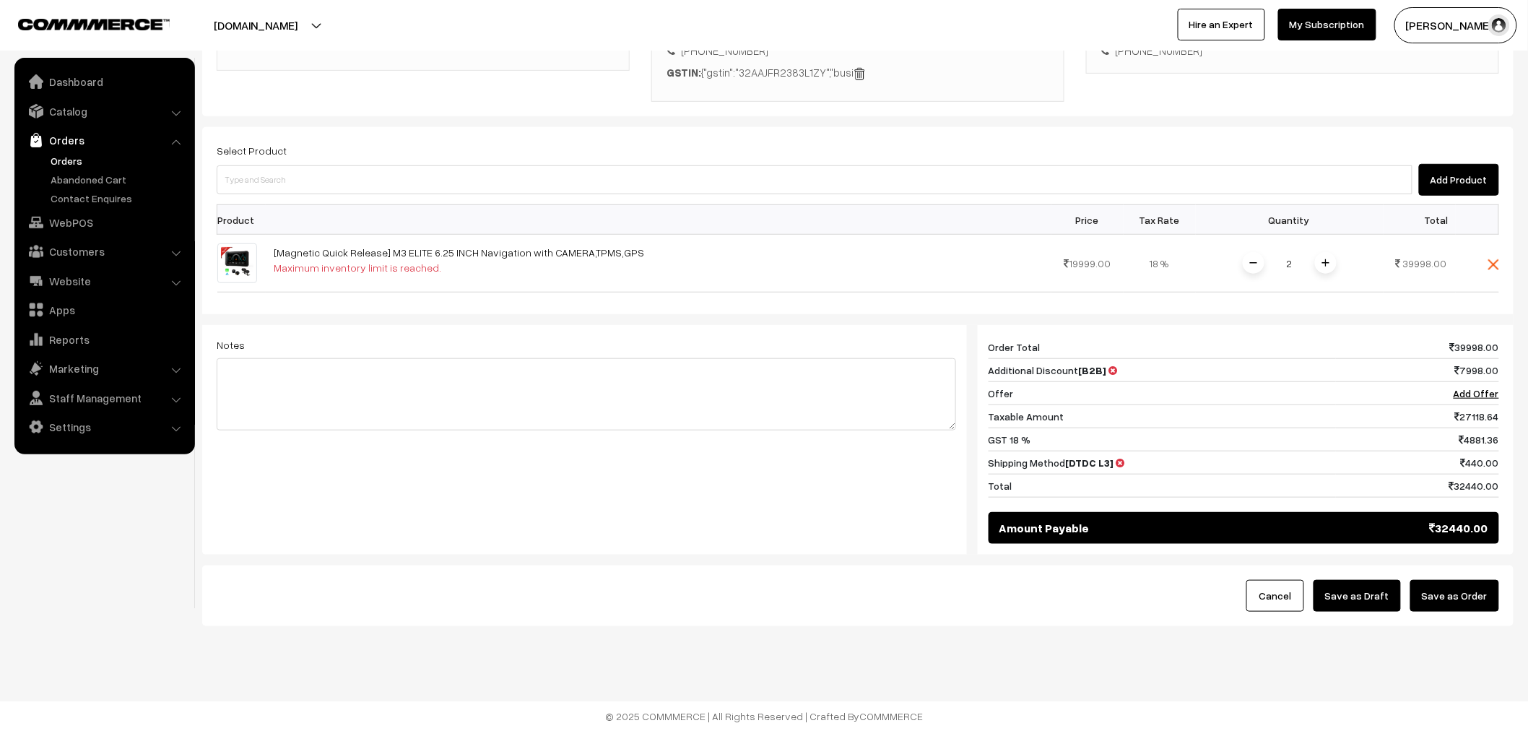
click at [1475, 586] on button "Save as Order" at bounding box center [1454, 596] width 89 height 32
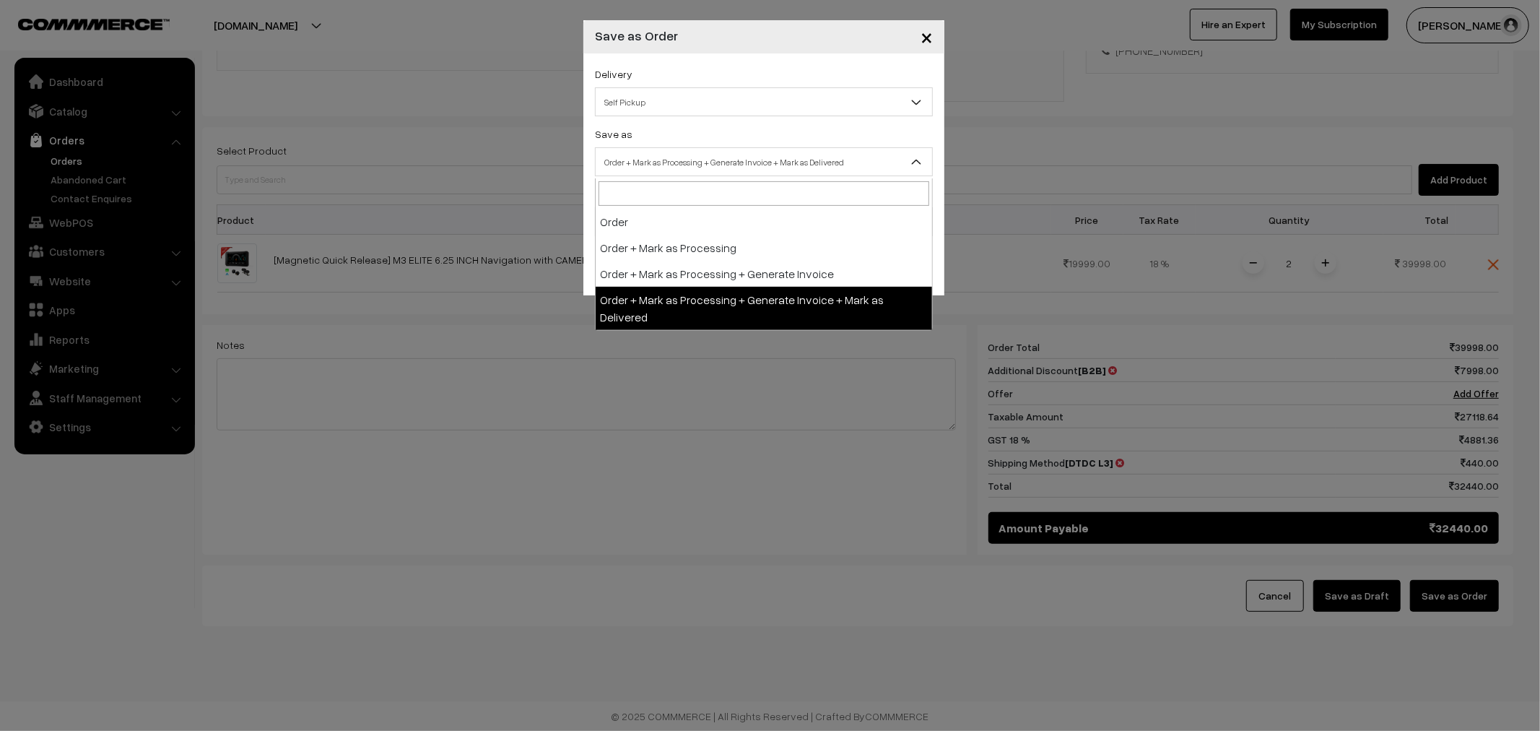
click at [630, 161] on span "Order + Mark as Processing + Generate Invoice + Mark as Delivered" at bounding box center [764, 161] width 337 height 25
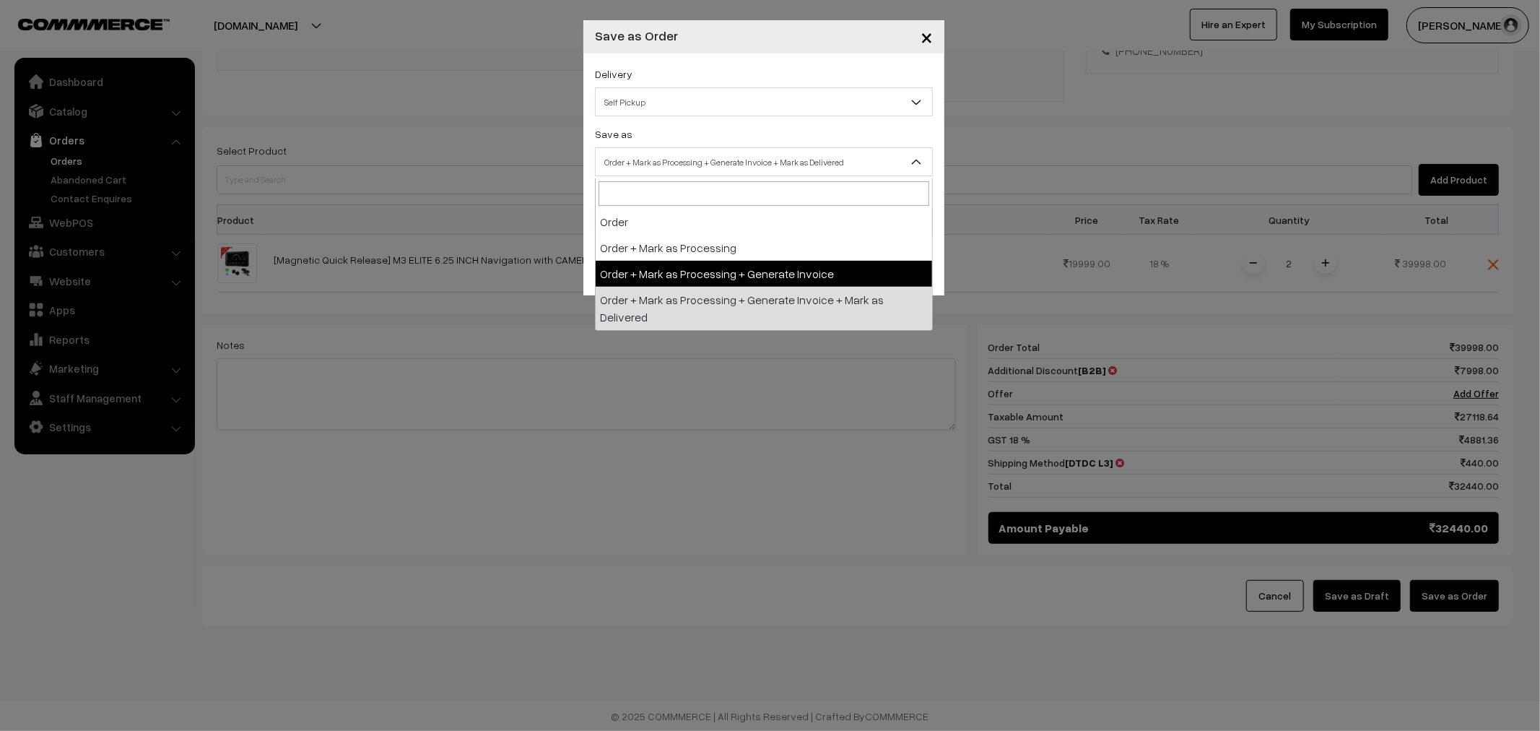
select select "3"
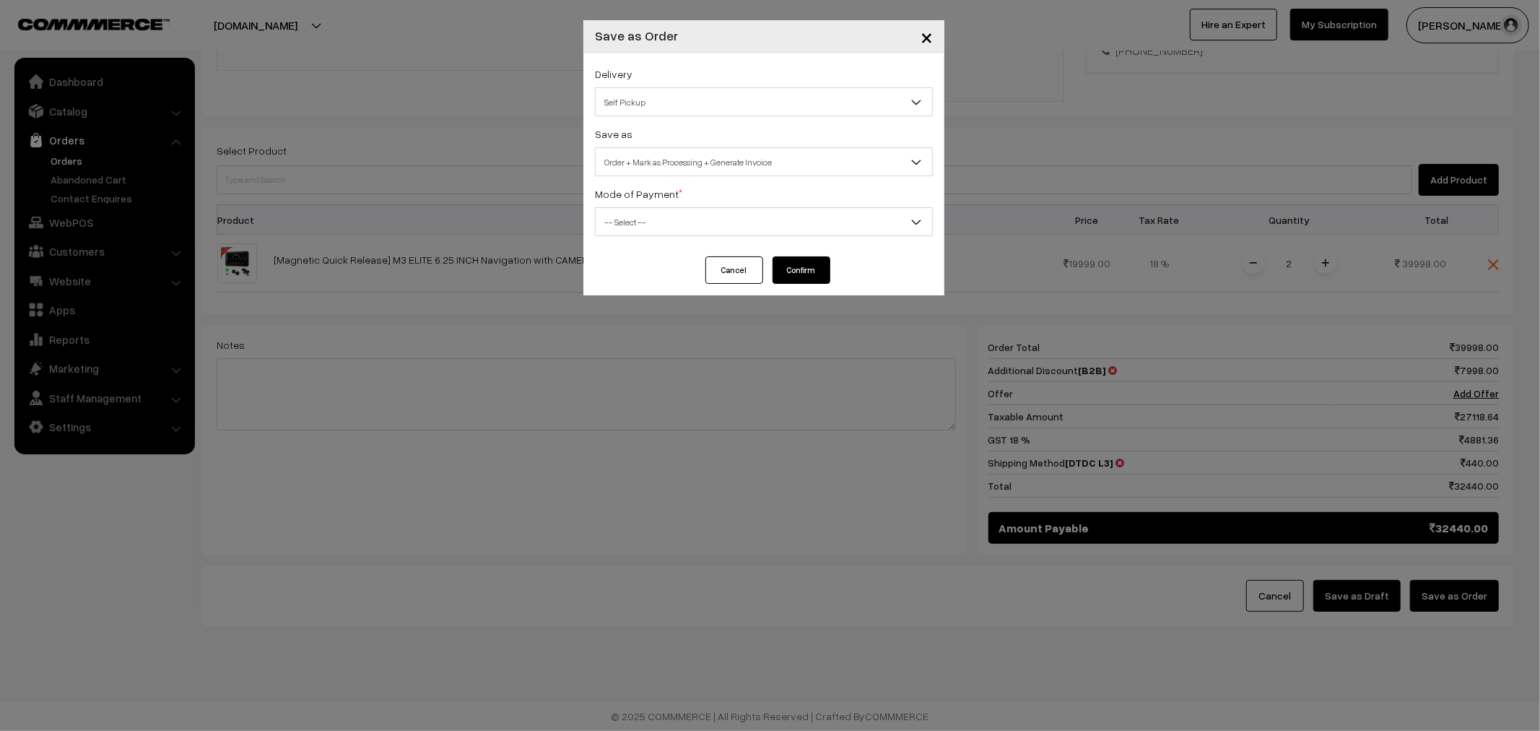
click at [646, 92] on span "Self Pickup" at bounding box center [764, 102] width 337 height 25
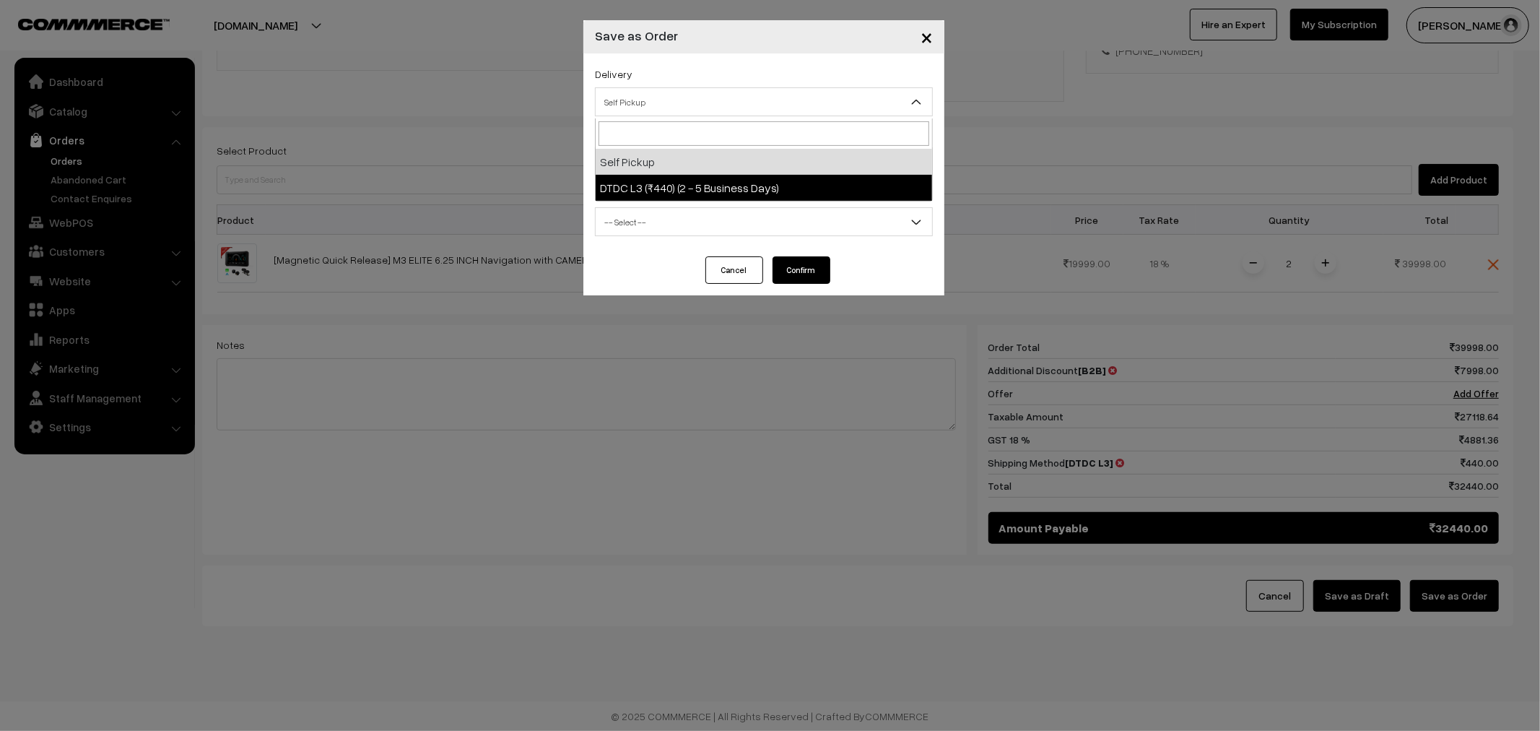
select select "DL2"
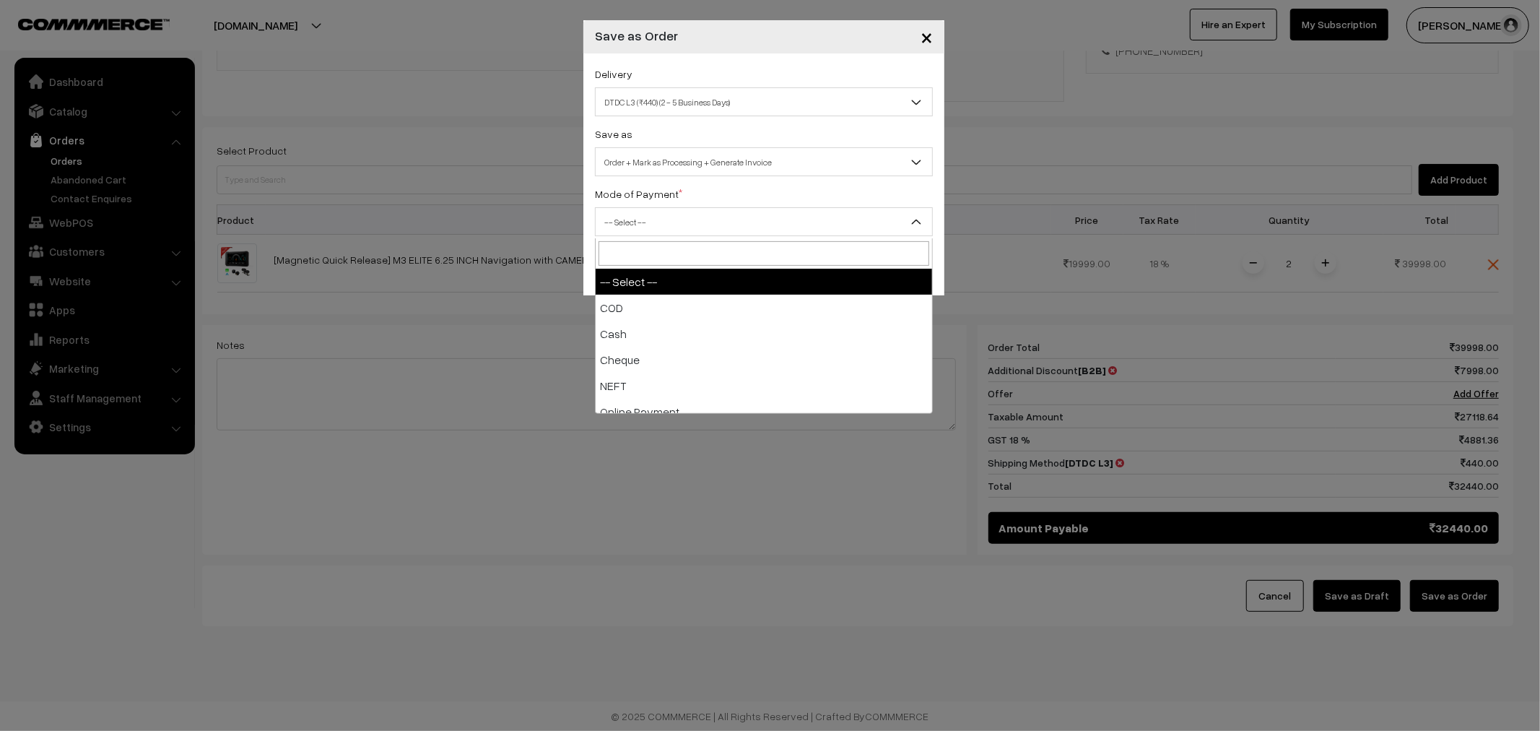
click at [646, 230] on span "-- Select --" at bounding box center [764, 221] width 337 height 25
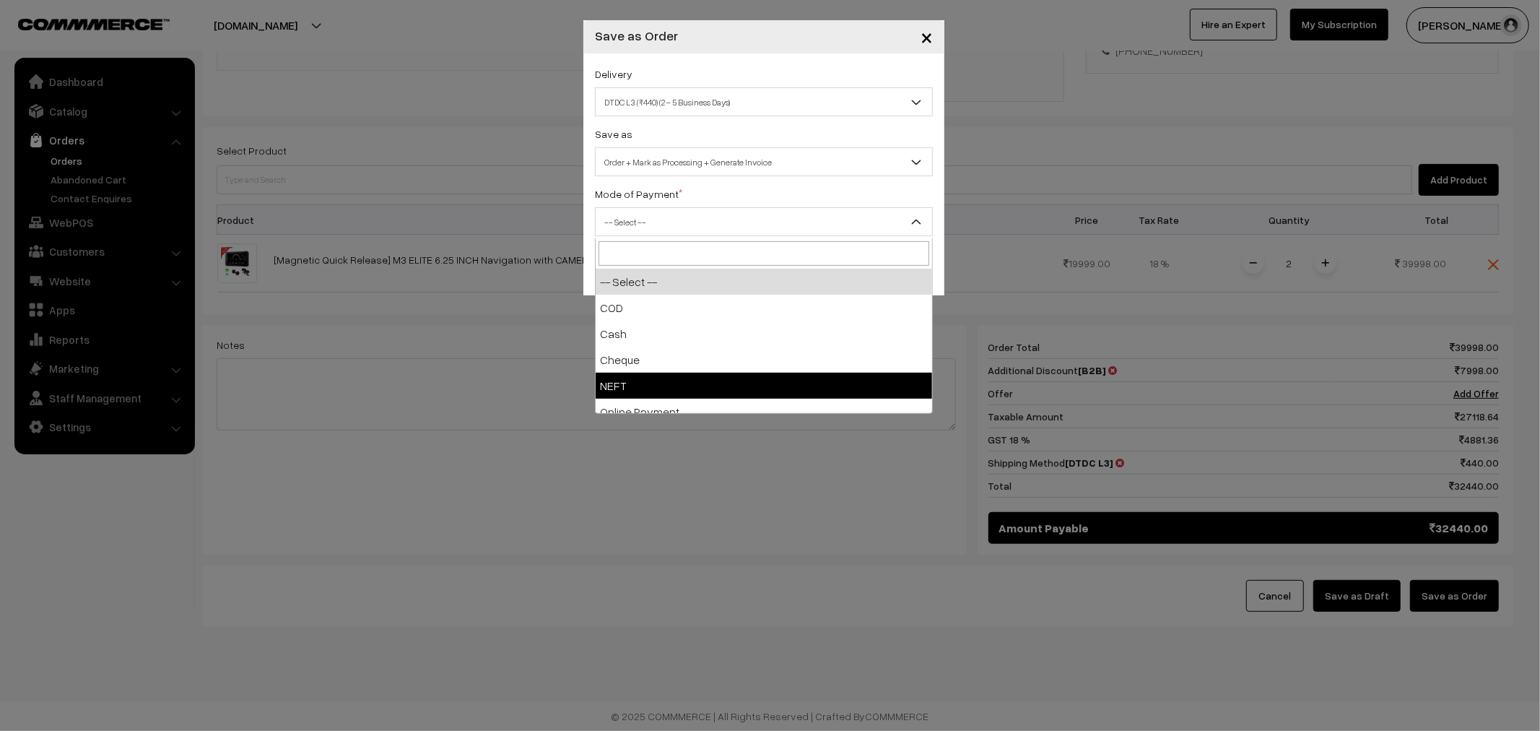
select select "4"
checkbox input "true"
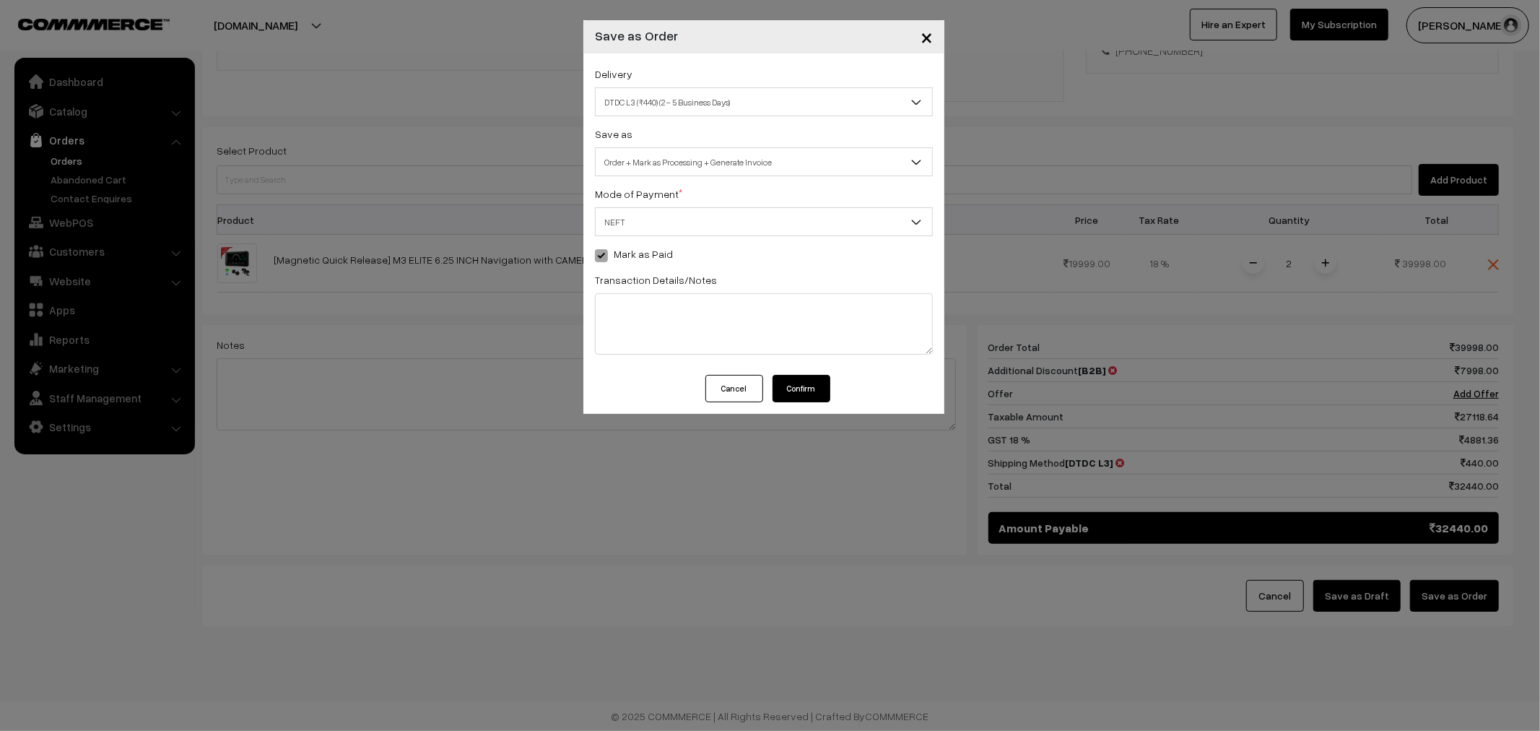
click at [817, 386] on button "Confirm" at bounding box center [802, 388] width 58 height 27
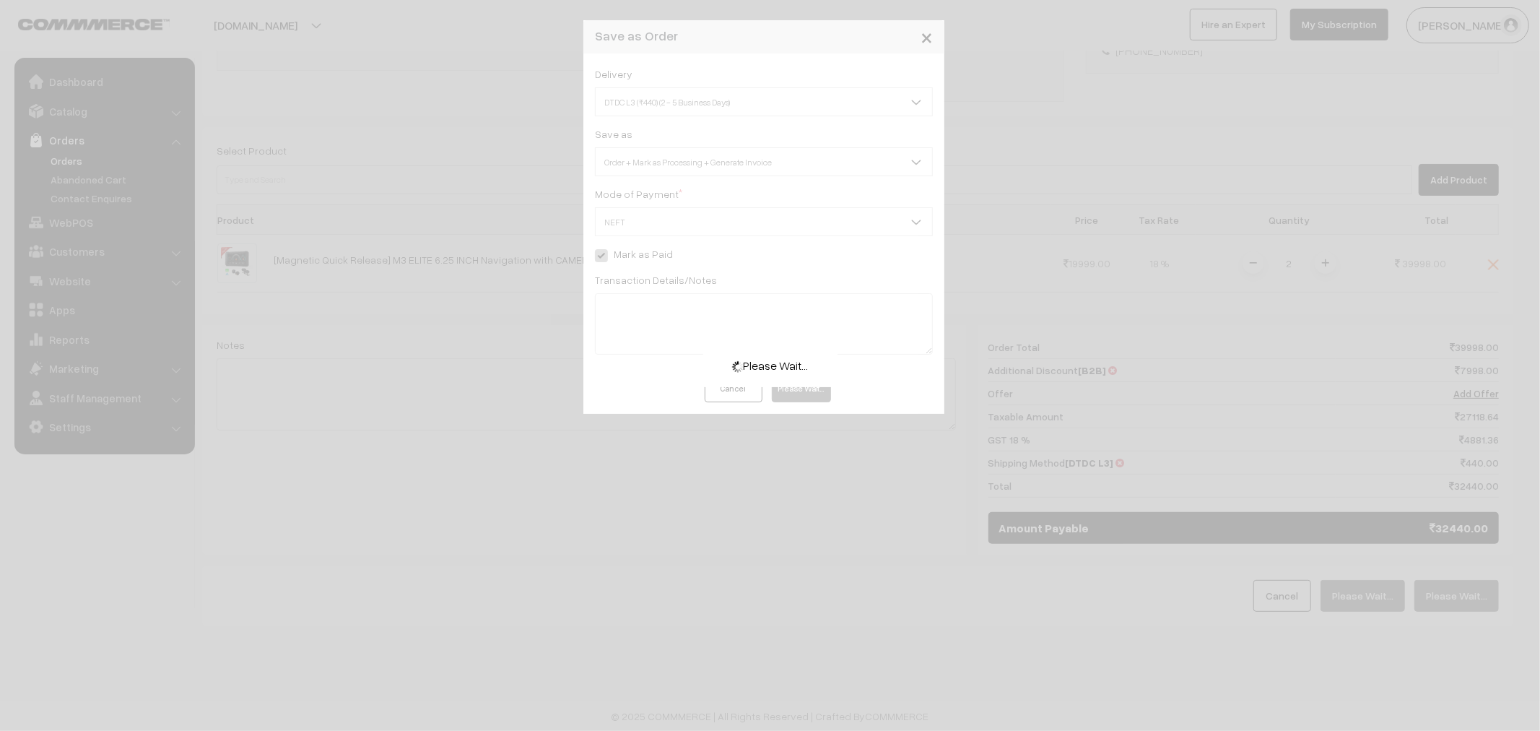
scroll to position [306, 0]
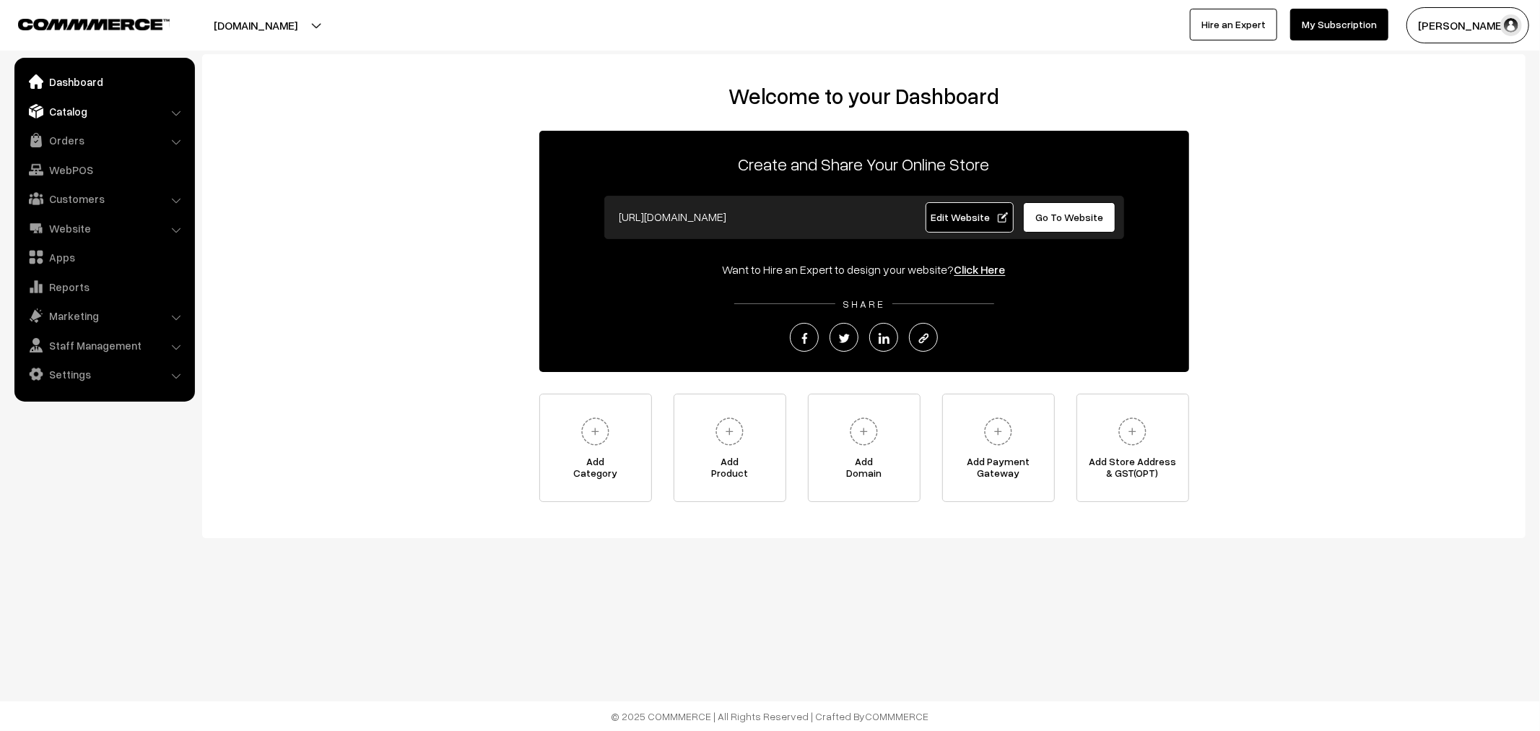
click at [66, 104] on link "Catalog" at bounding box center [104, 111] width 172 height 26
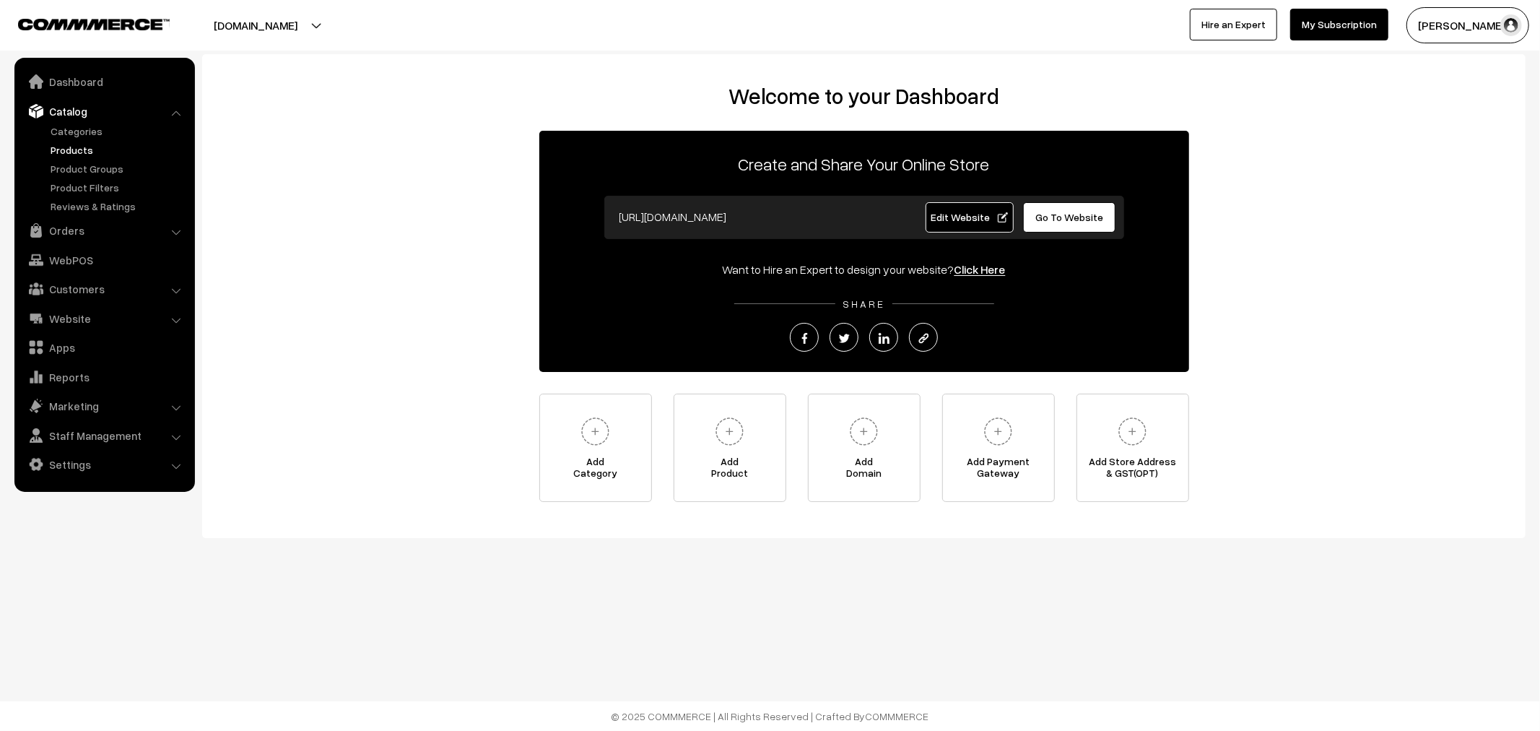
click at [67, 143] on link "Products" at bounding box center [118, 149] width 143 height 15
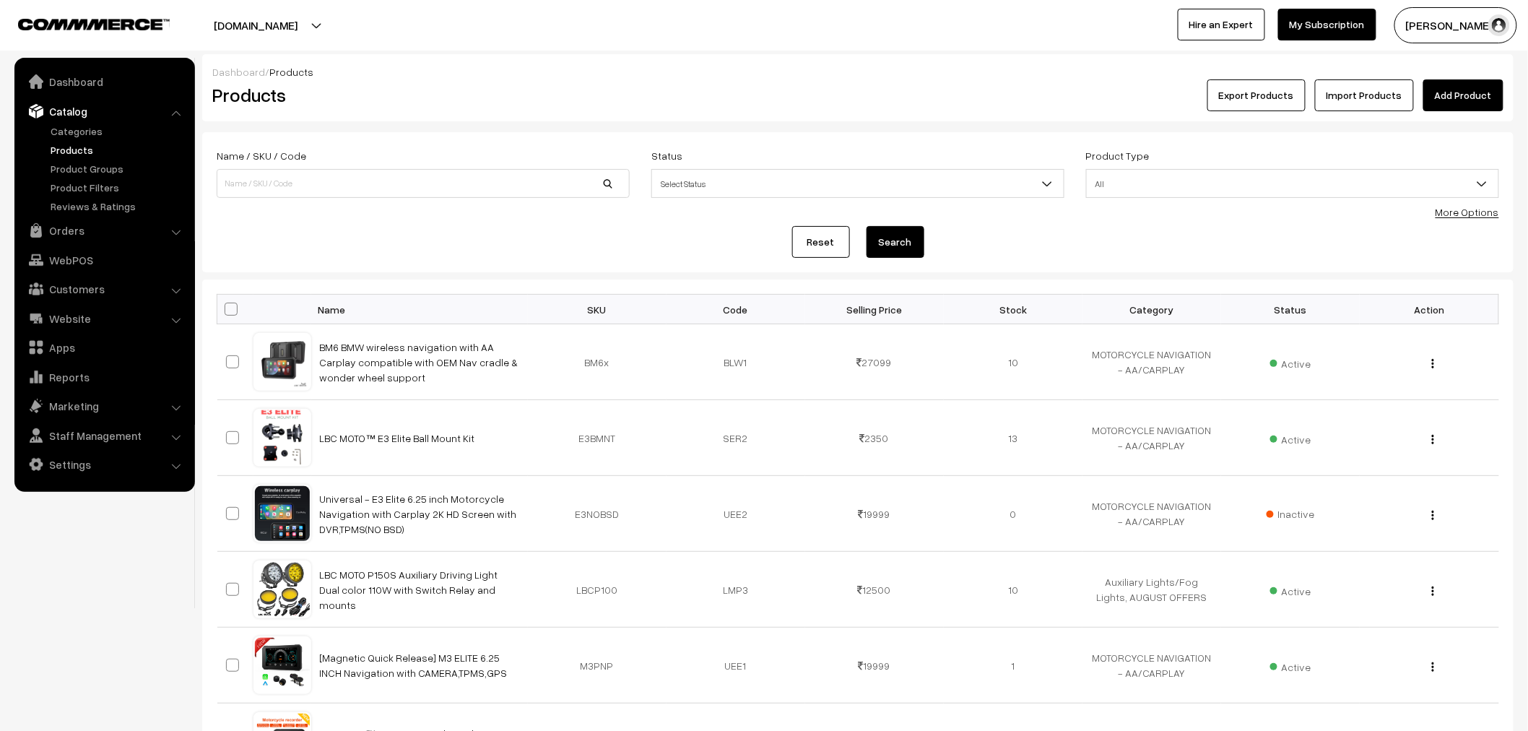
click at [244, 204] on div "Name / SKU / Code" at bounding box center [423, 177] width 435 height 60
click at [372, 178] on input at bounding box center [423, 183] width 413 height 29
type input "M3"
click at [867, 226] on button "Search" at bounding box center [896, 242] width 58 height 32
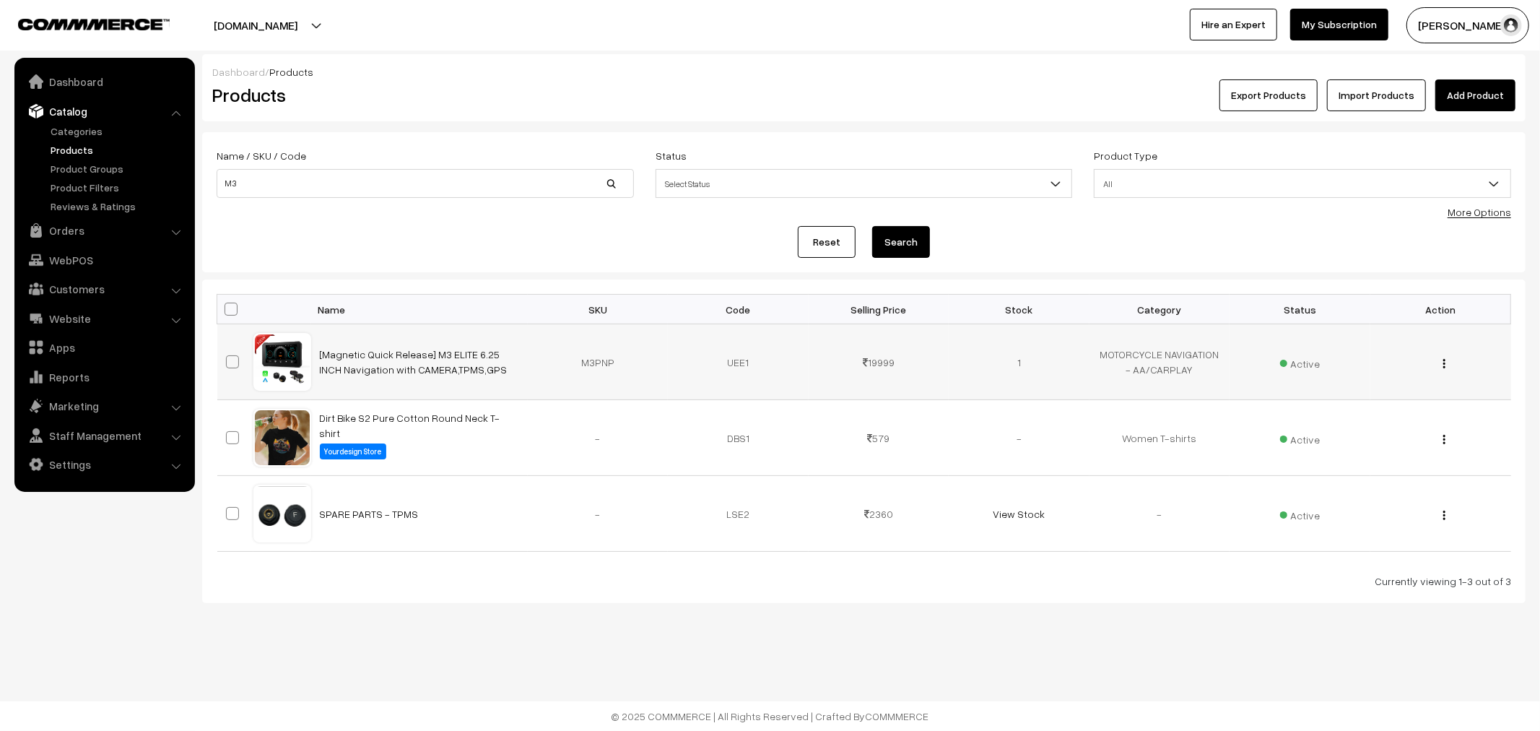
click at [1443, 360] on button "button" at bounding box center [1445, 363] width 4 height 12
click at [1377, 407] on link "Edit" at bounding box center [1380, 416] width 123 height 32
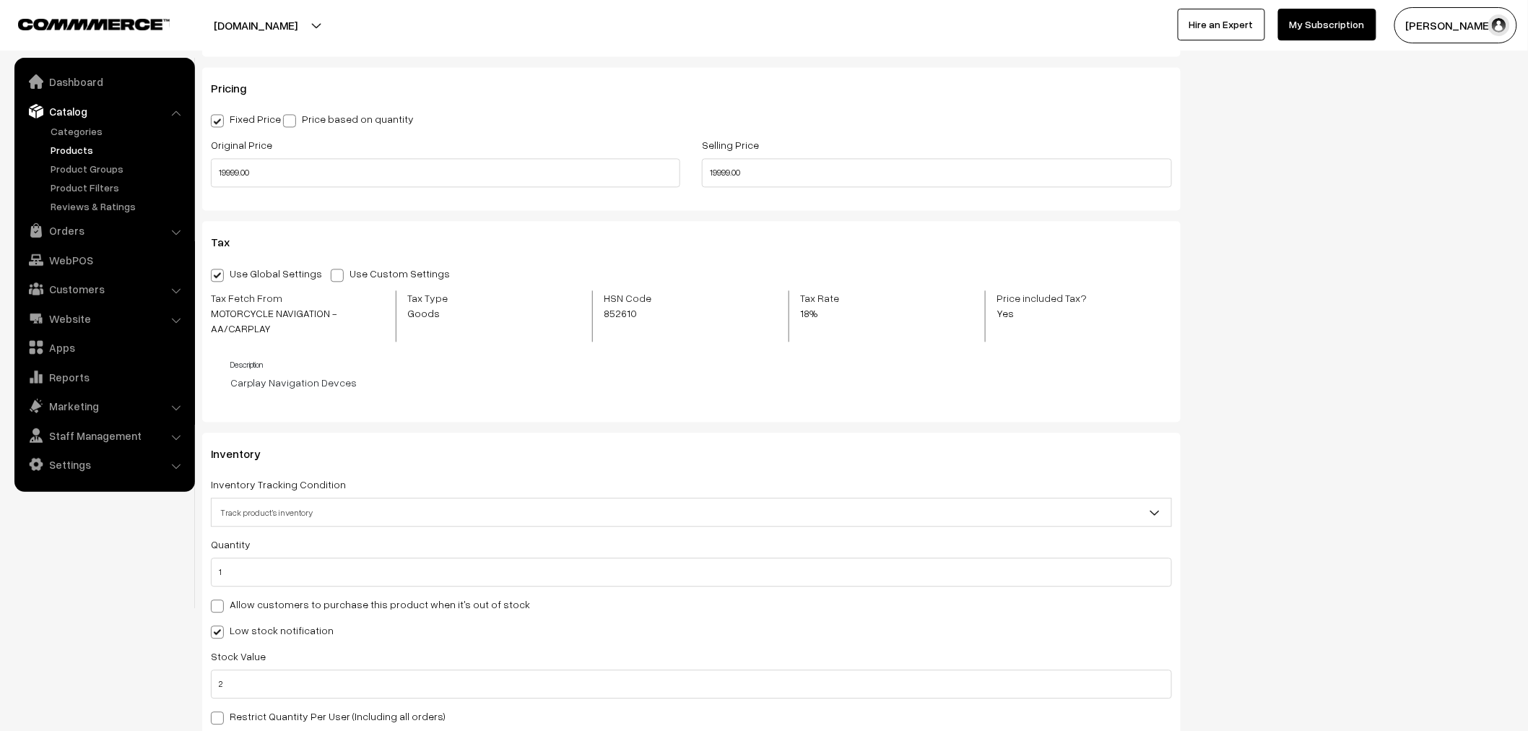
scroll to position [1283, 0]
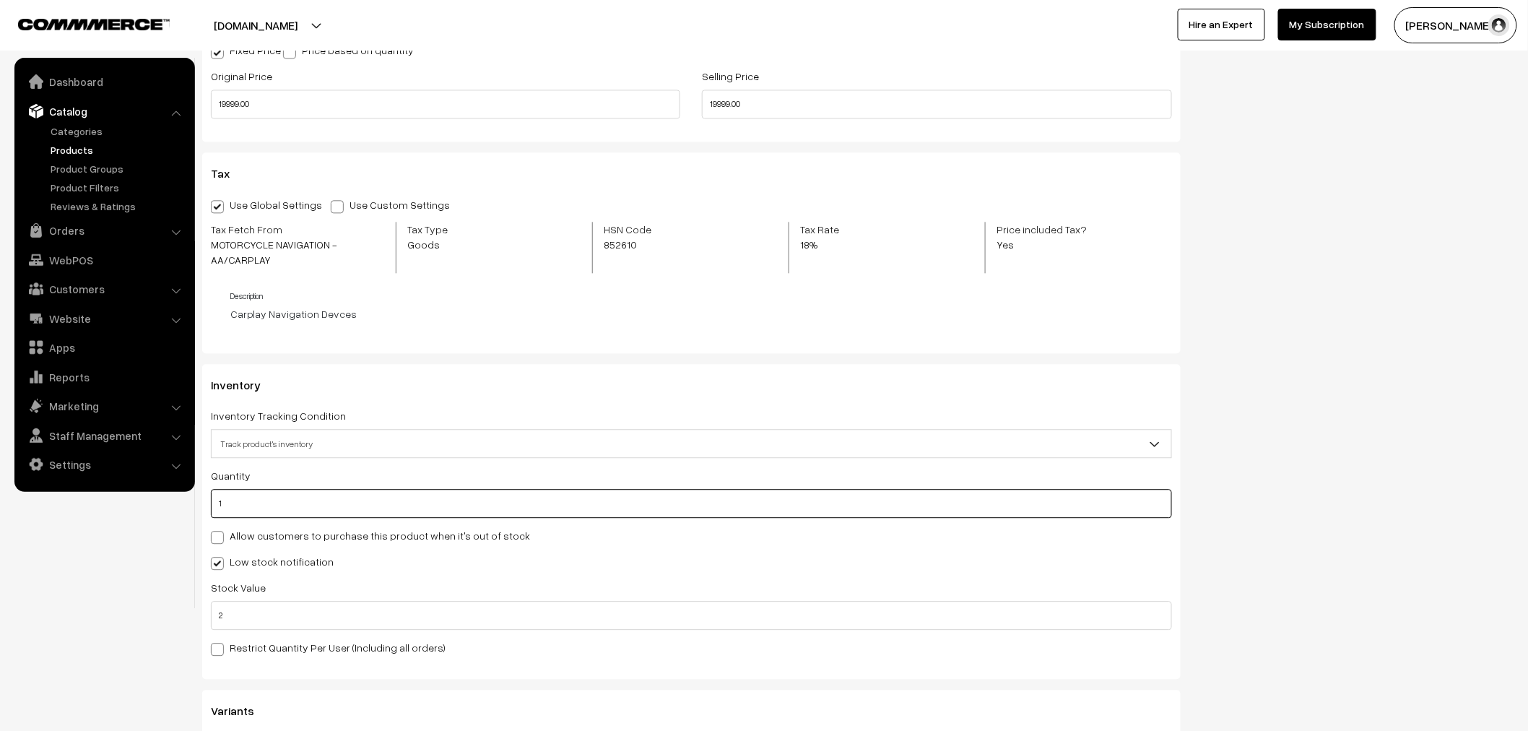
click at [261, 500] on input "1" at bounding box center [691, 503] width 961 height 29
type input "11"
type input "12"
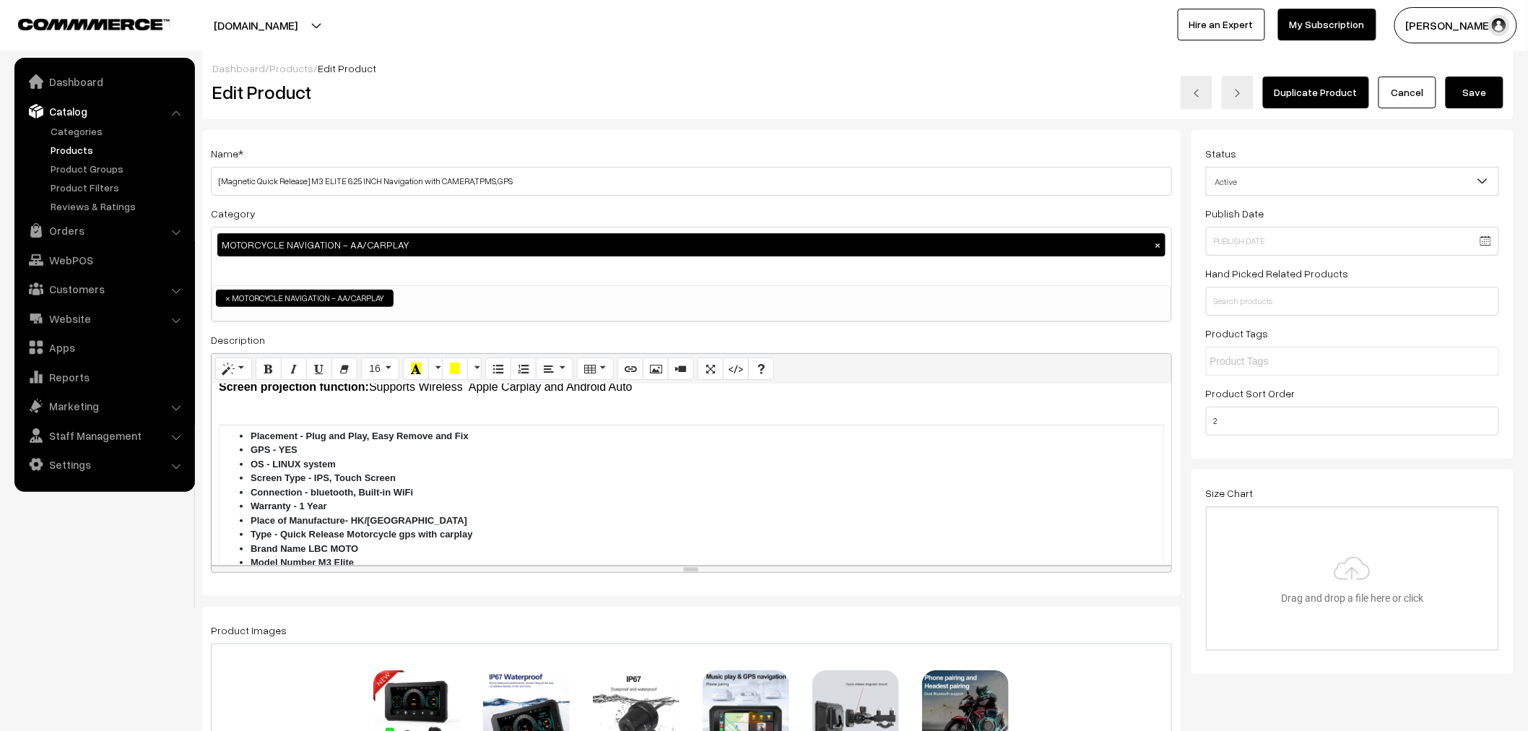
scroll to position [0, 0]
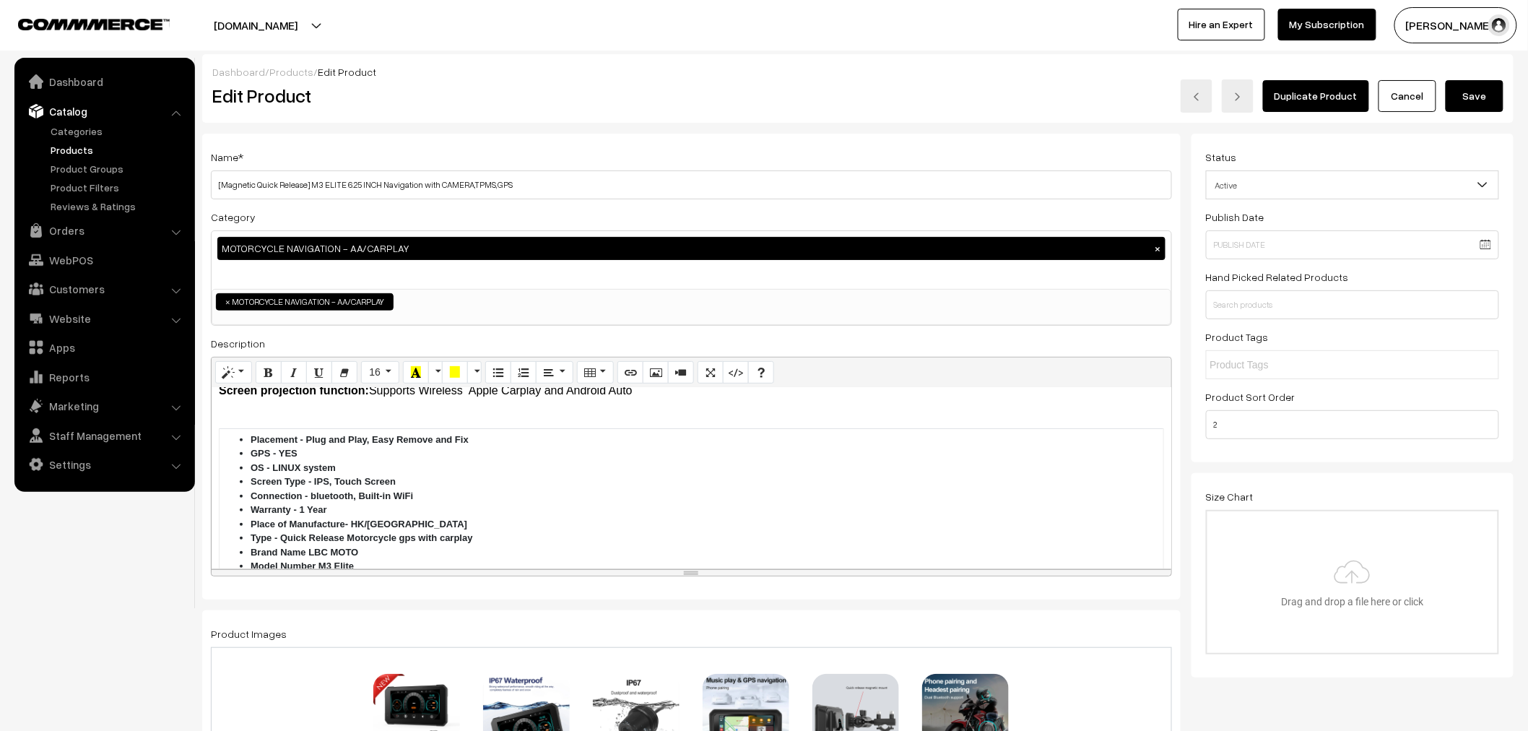
type input "11"
click at [1488, 102] on button "Save" at bounding box center [1475, 96] width 58 height 32
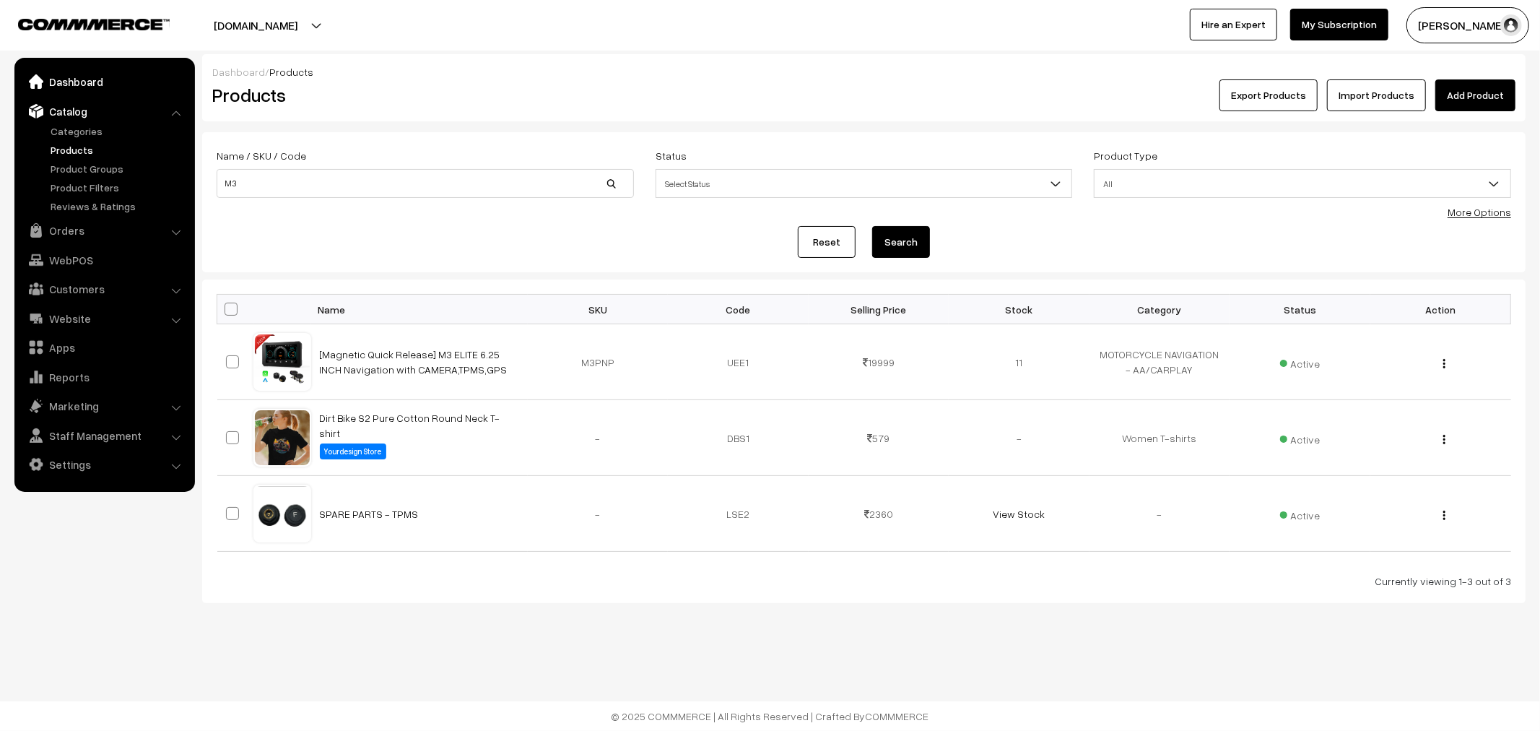
click at [78, 77] on link "Dashboard" at bounding box center [104, 82] width 172 height 26
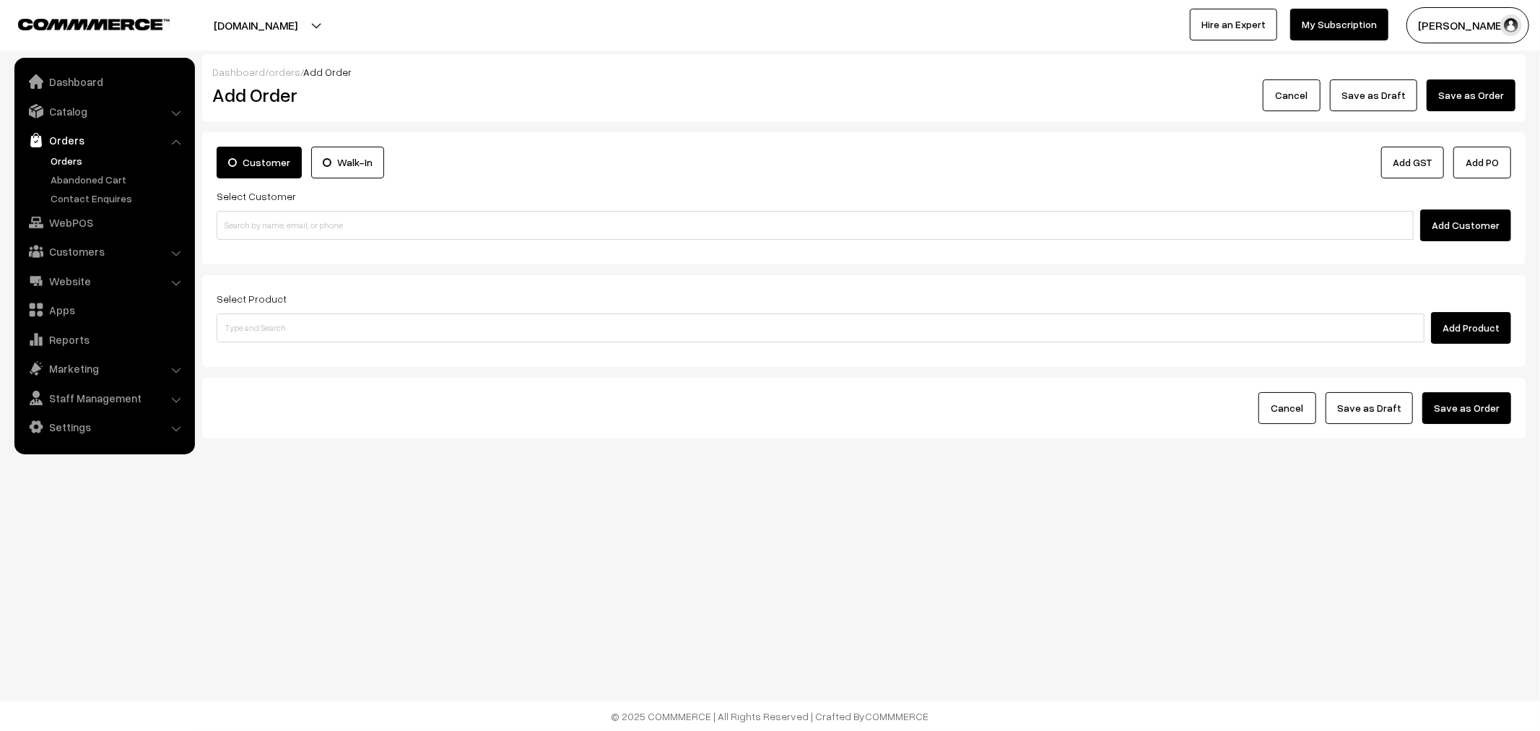
click at [70, 159] on link "Orders" at bounding box center [118, 160] width 143 height 15
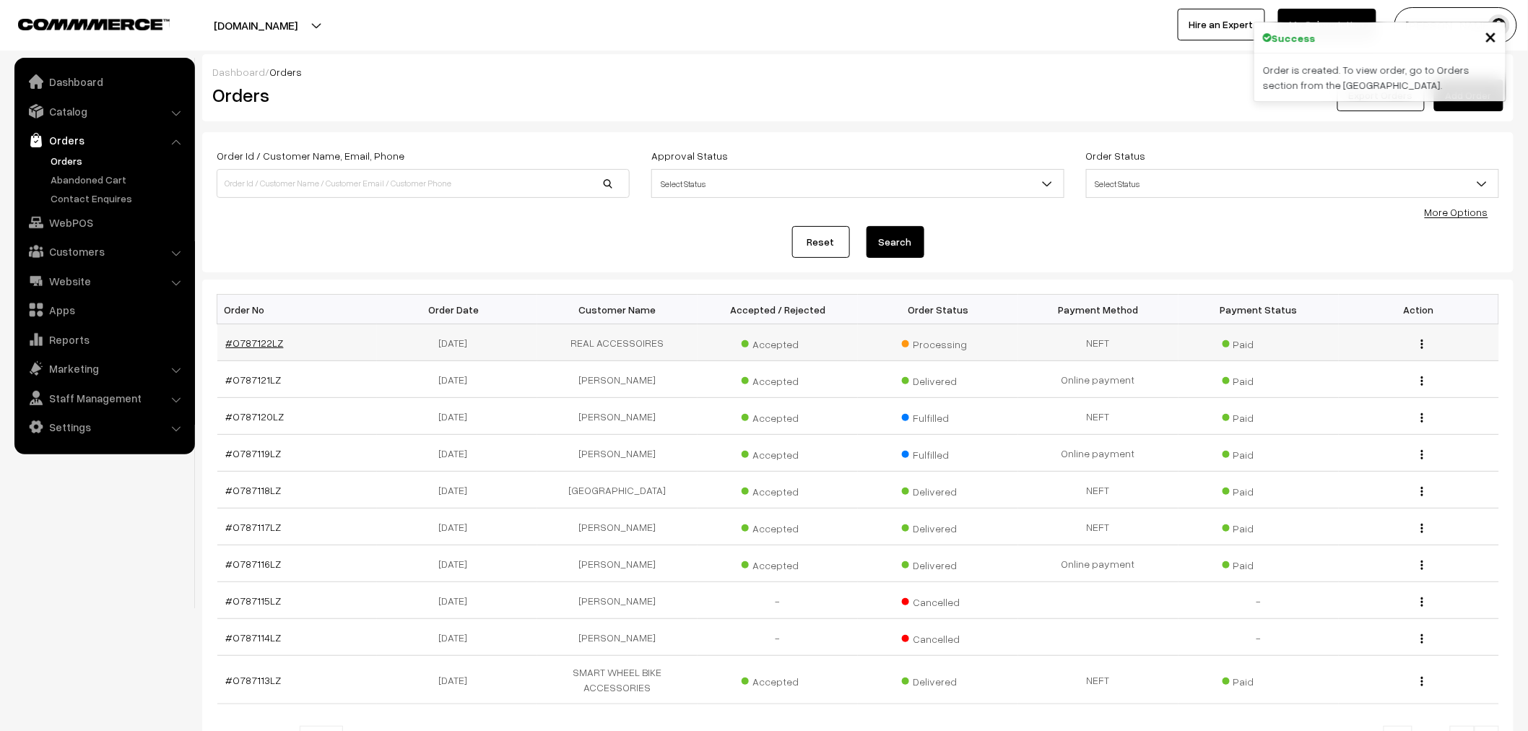
click at [254, 345] on link "#O787122LZ" at bounding box center [255, 343] width 58 height 12
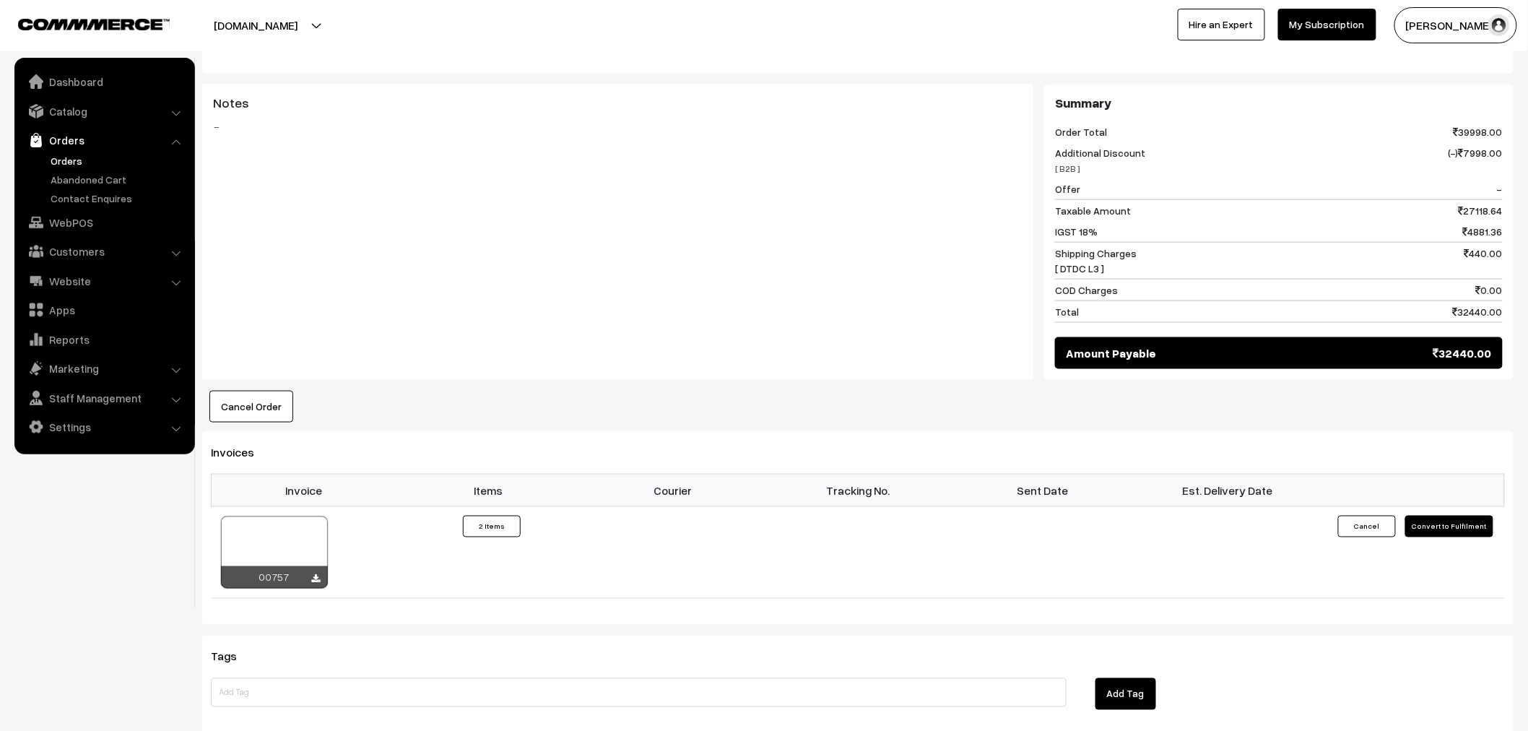
scroll to position [882, 0]
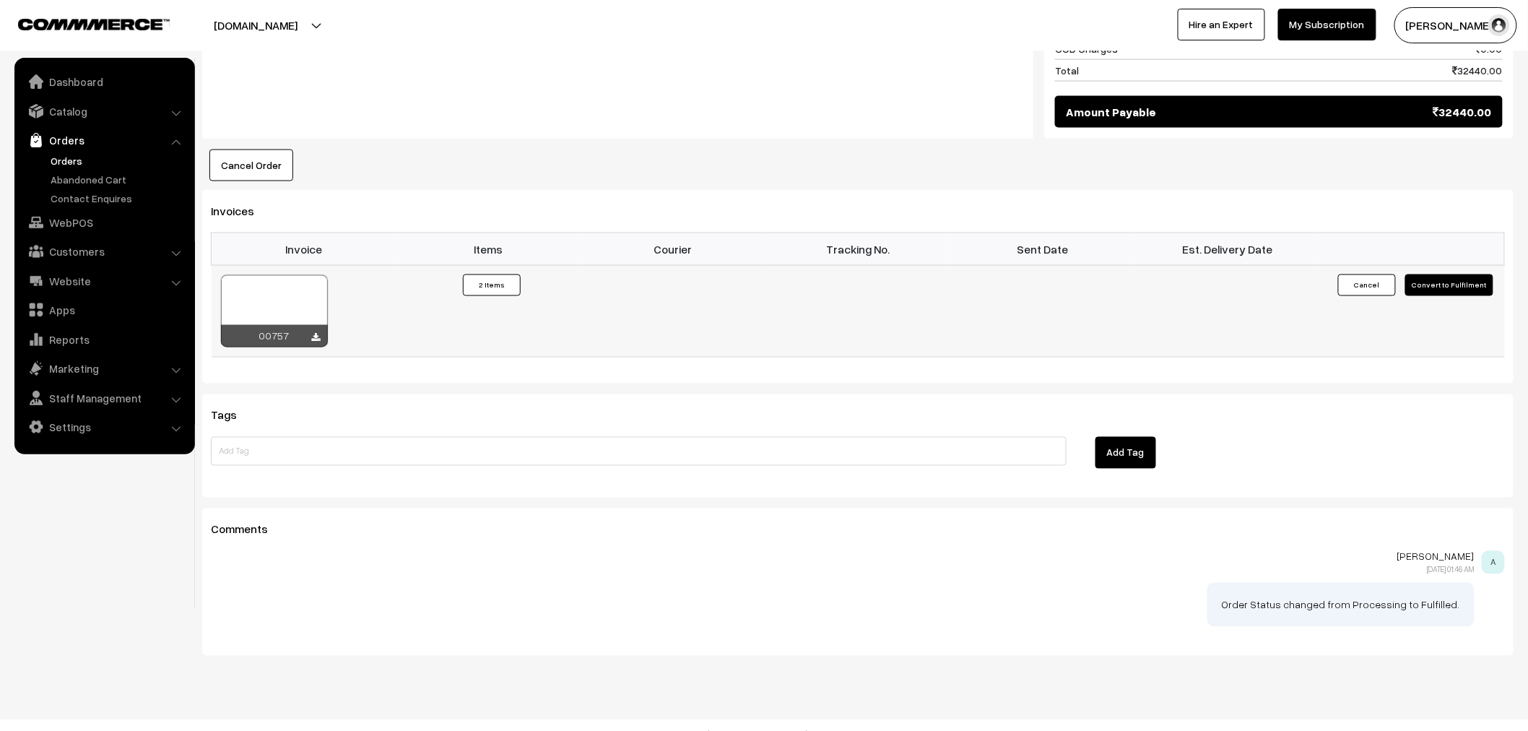
click at [309, 344] on div "00757" at bounding box center [274, 336] width 107 height 22
click at [309, 340] on div "00757" at bounding box center [274, 336] width 107 height 22
click at [313, 335] on icon at bounding box center [316, 338] width 9 height 9
click at [51, 155] on link "Orders" at bounding box center [118, 160] width 143 height 15
